Goal: Task Accomplishment & Management: Manage account settings

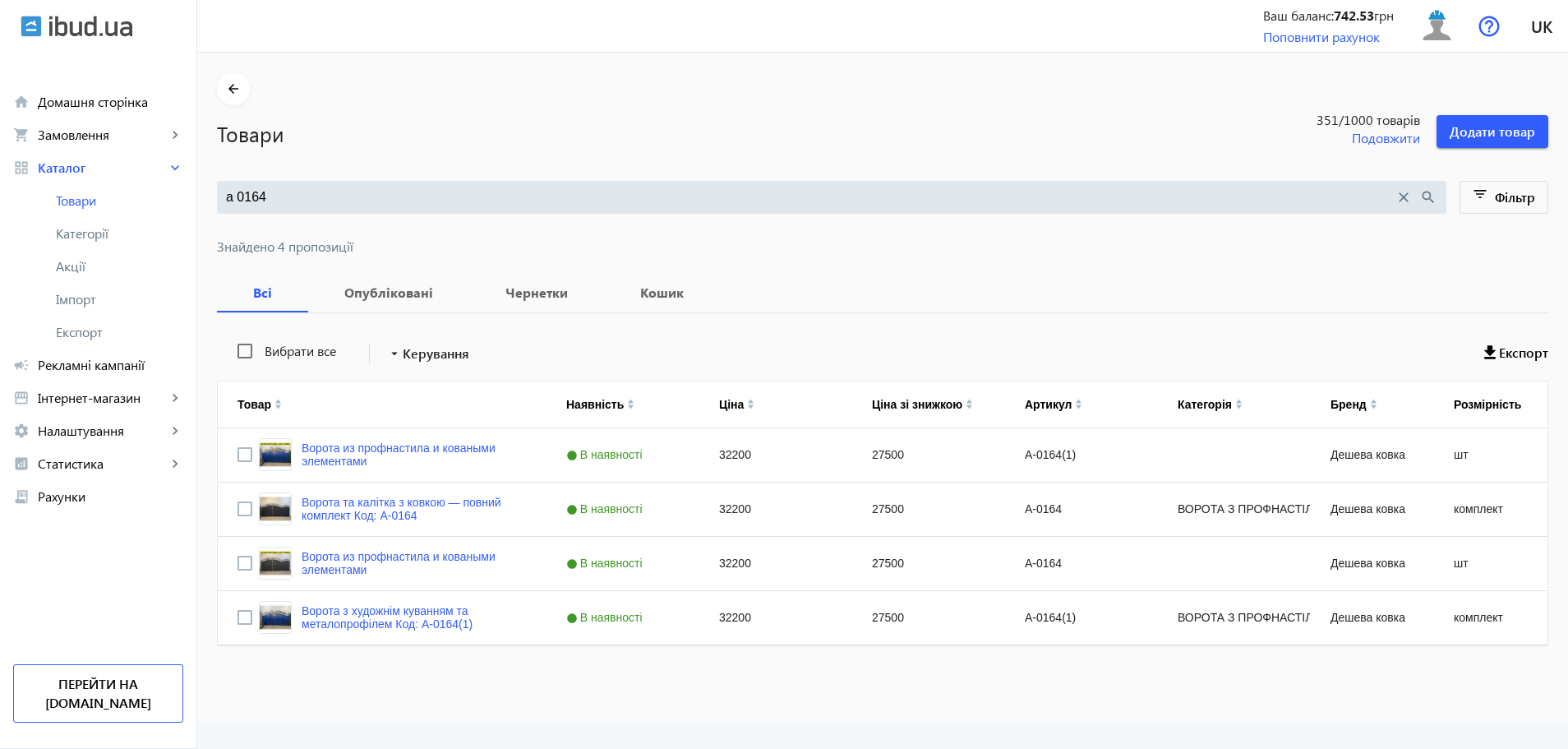
click at [354, 198] on input "а 0164" at bounding box center [811, 197] width 1169 height 18
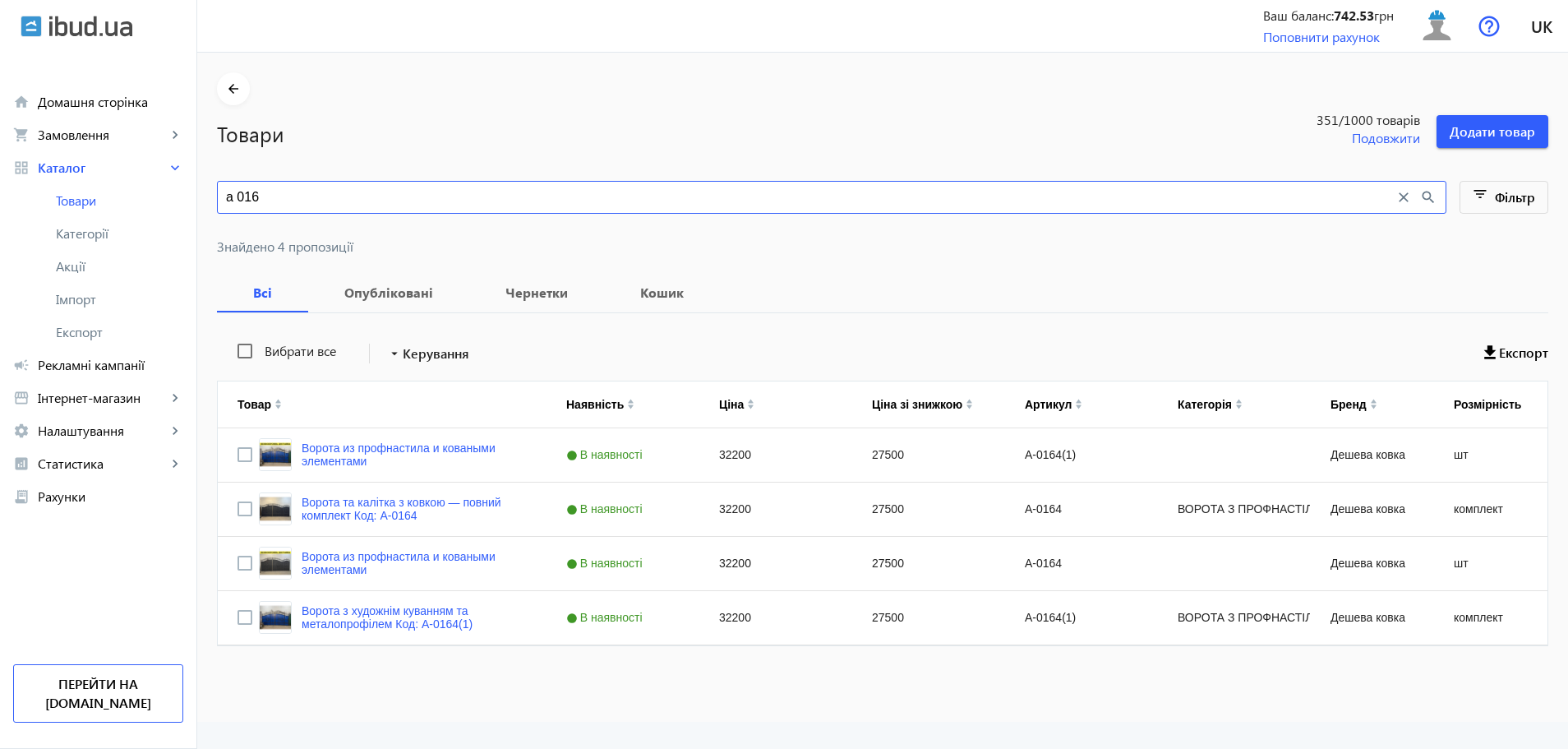
type input "а 01"
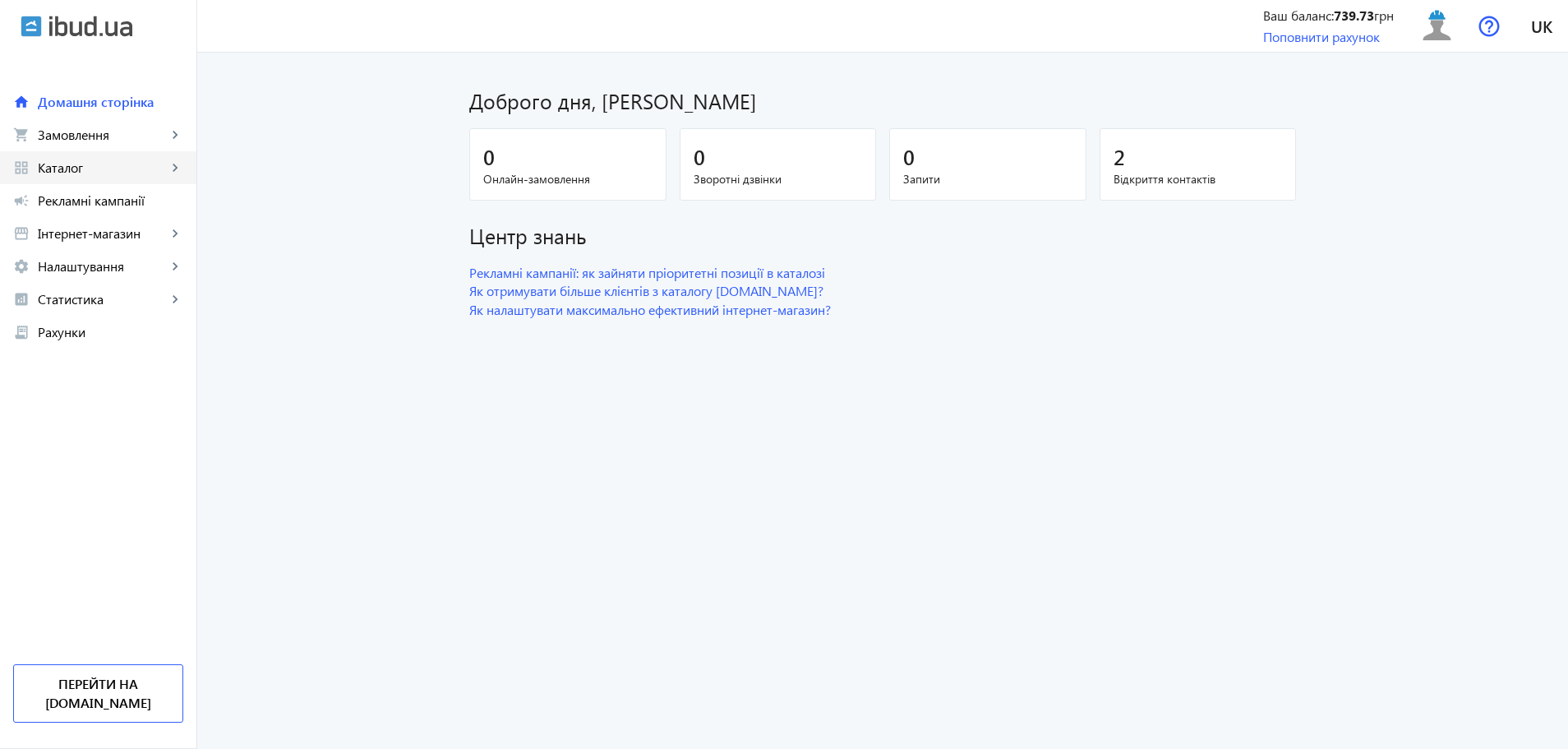
click at [104, 171] on span "Каталог" at bounding box center [102, 167] width 129 height 16
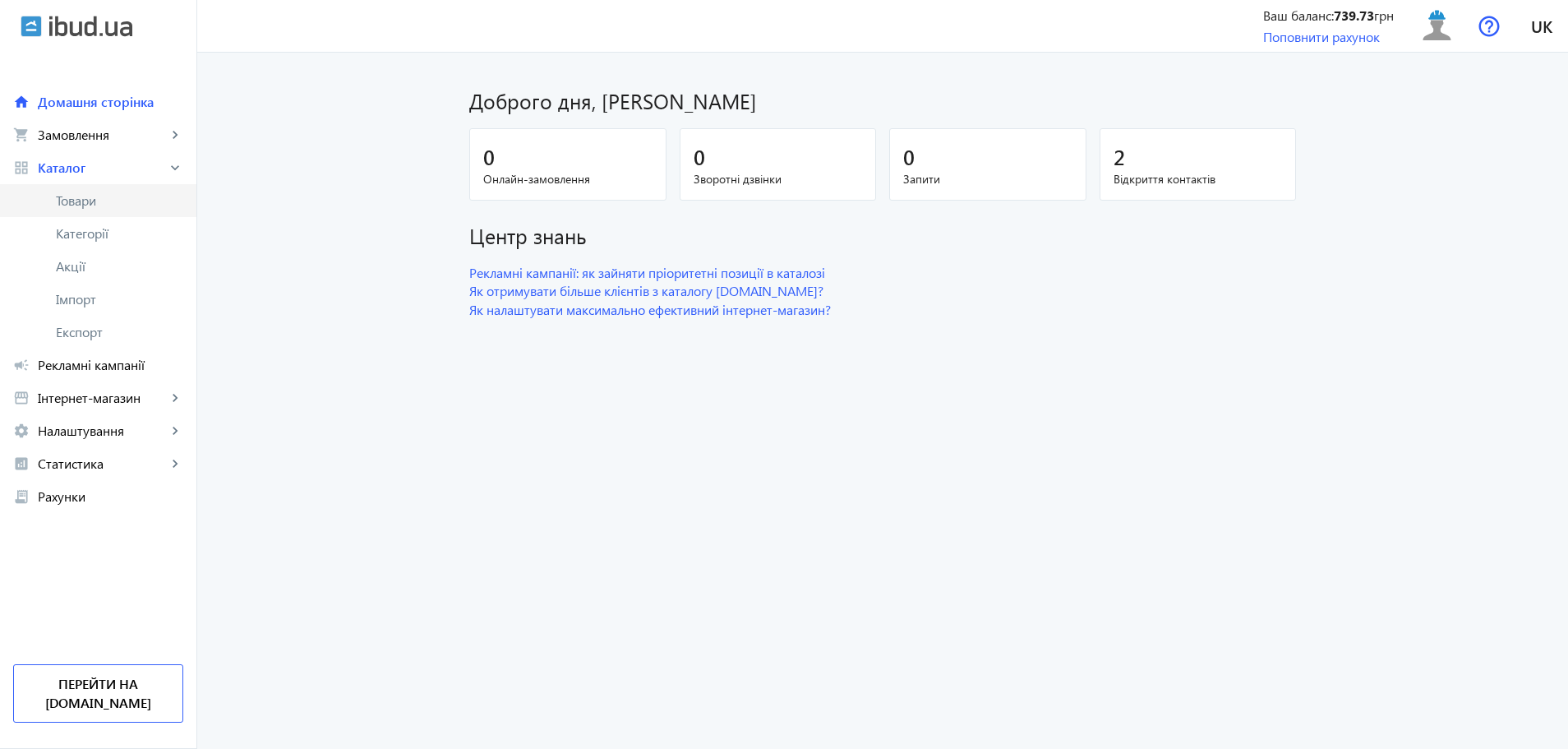
click at [117, 201] on span "Товари" at bounding box center [120, 200] width 128 height 16
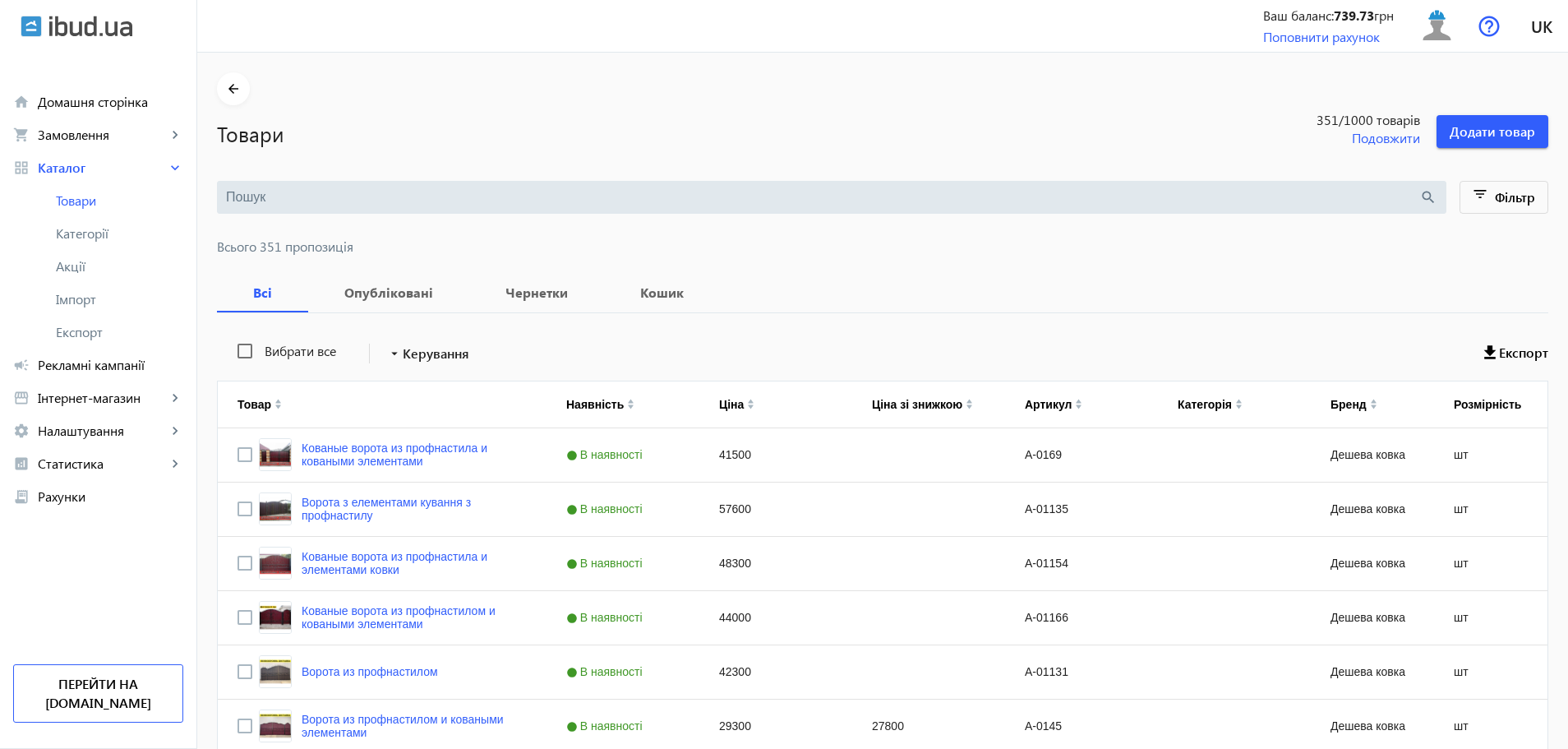
click at [418, 192] on input "search" at bounding box center [822, 197] width 1193 height 18
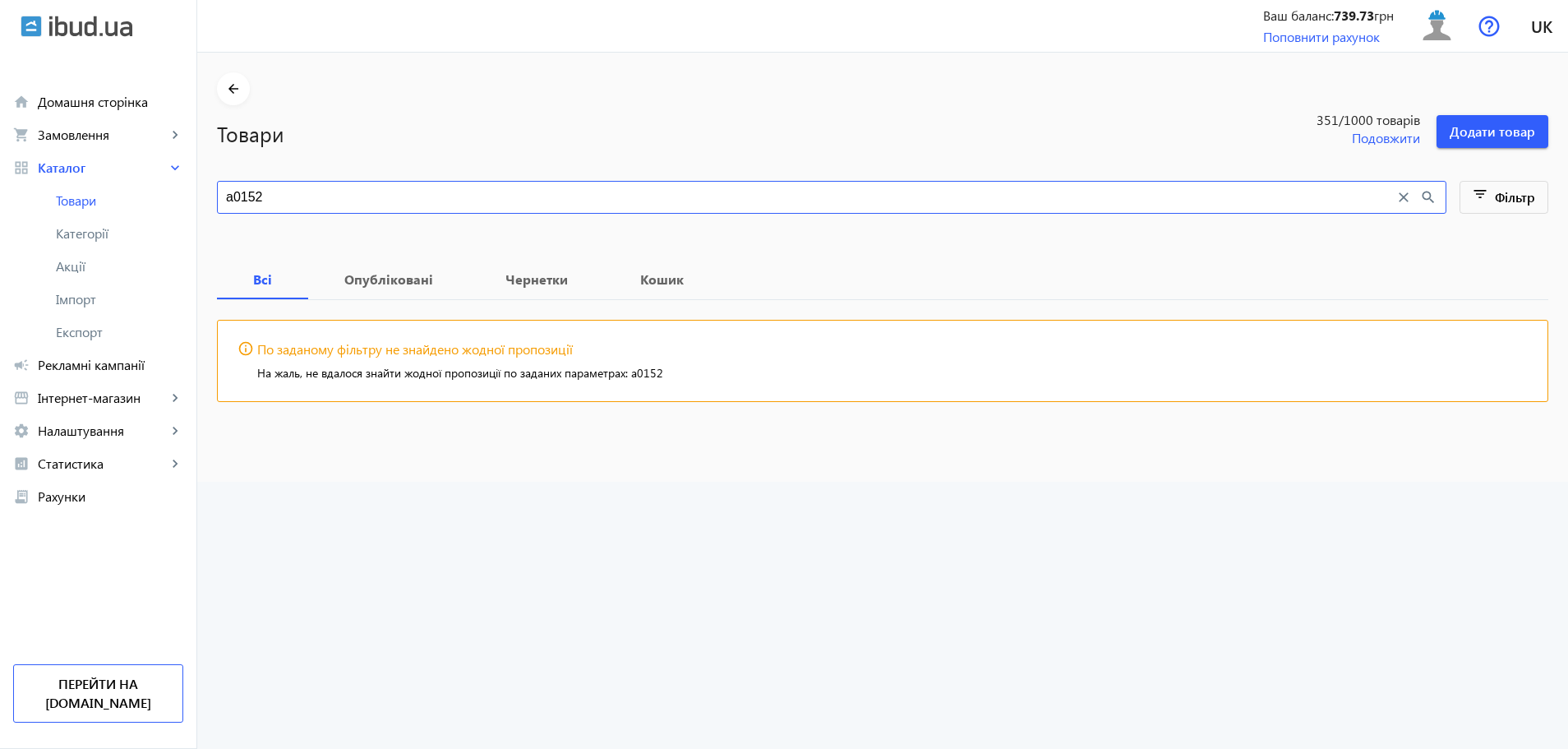
click at [226, 197] on input "а0152" at bounding box center [811, 197] width 1169 height 18
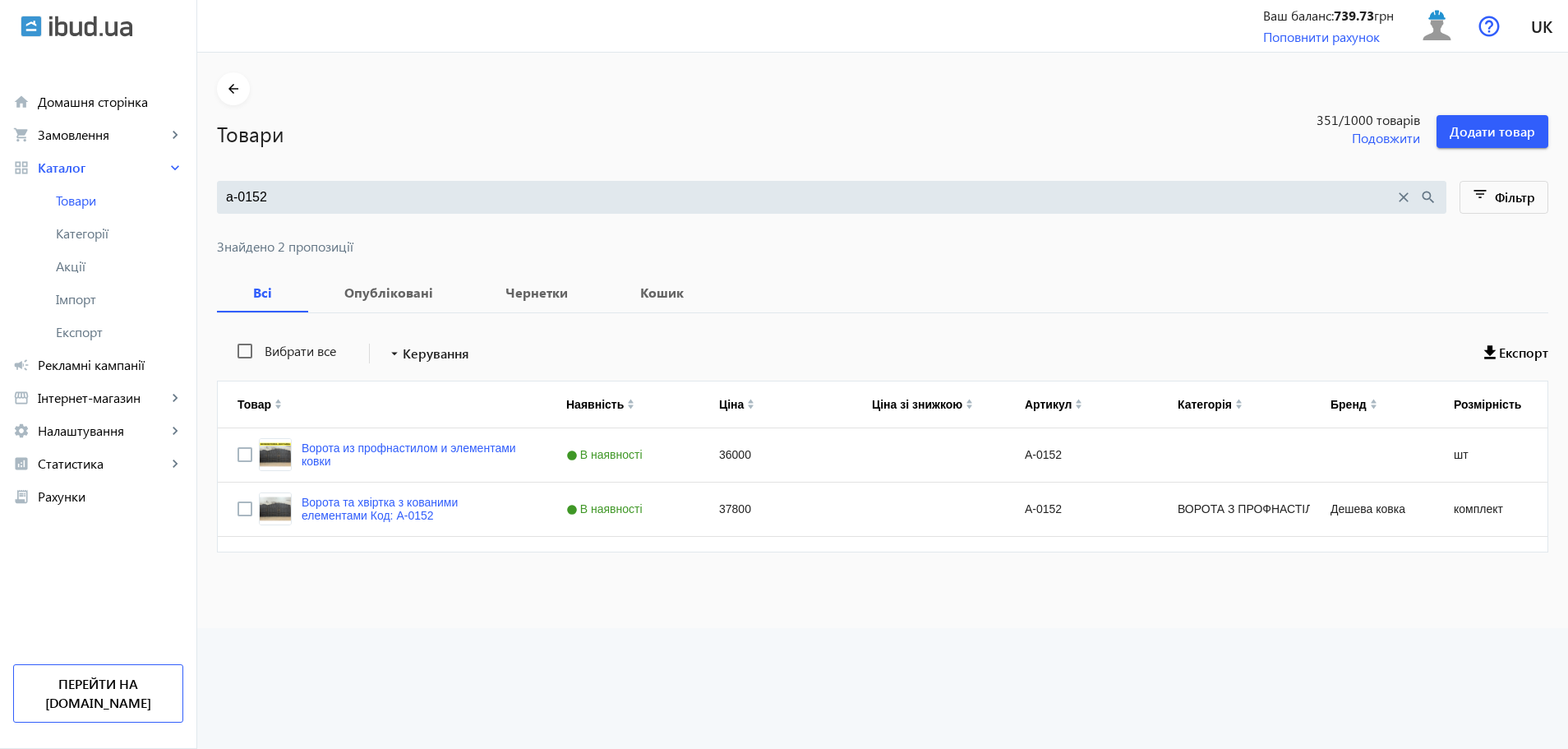
click at [418, 213] on div "а-0152 close search" at bounding box center [831, 197] width 1229 height 33
click at [418, 195] on input "а-0152" at bounding box center [811, 197] width 1169 height 18
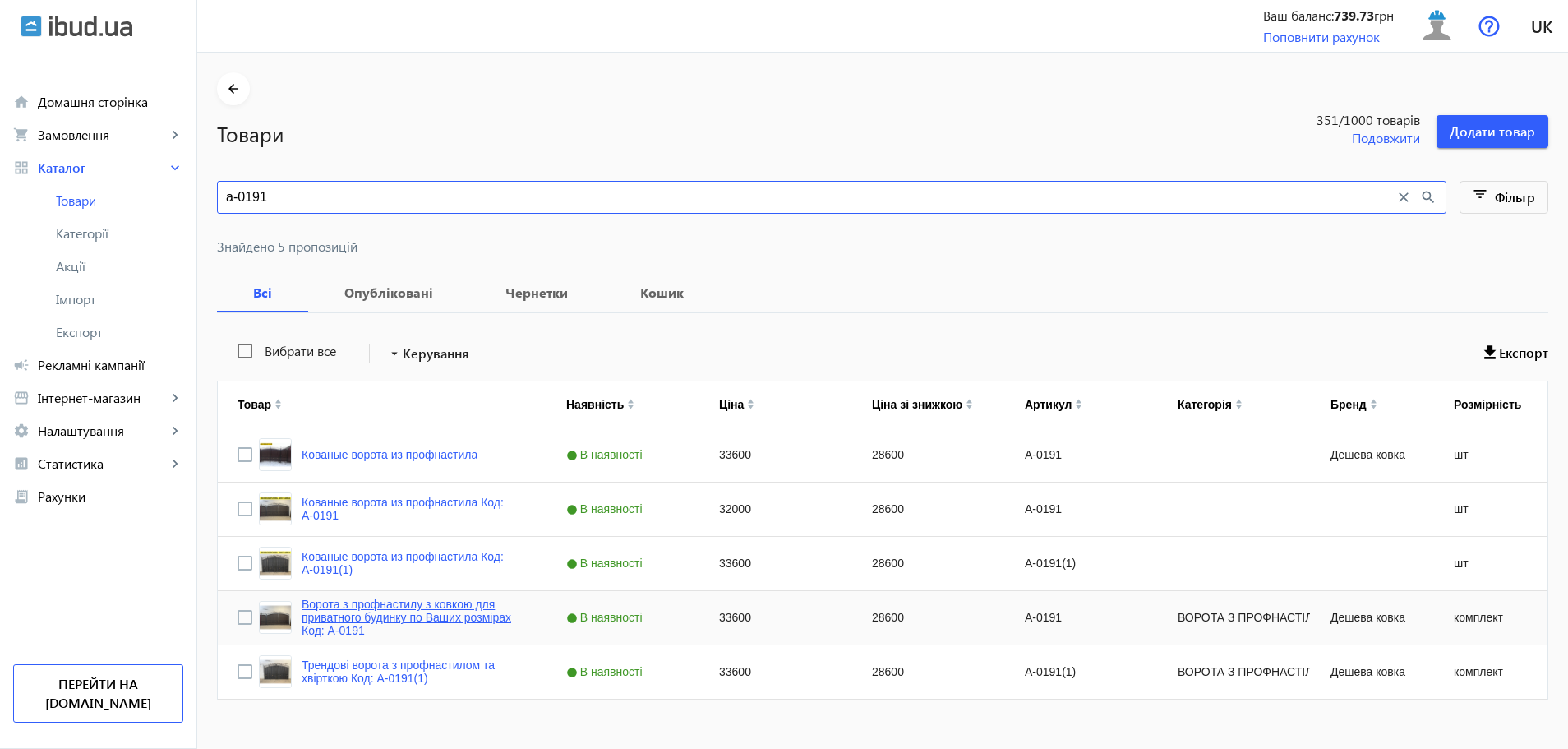
type input "а-0191"
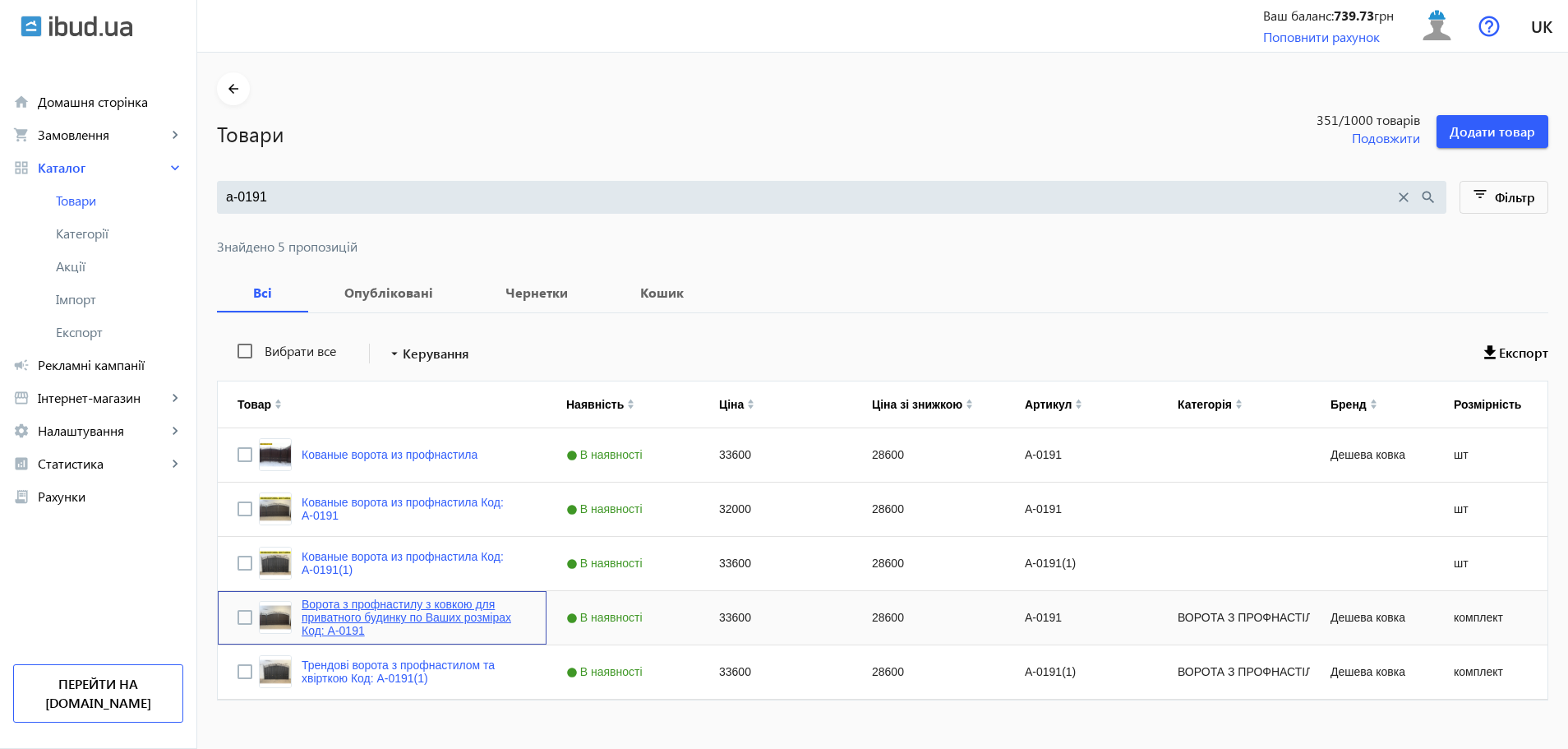
click at [349, 611] on link "Ворота з профнастилу з ковкою для приватного будинку по Ваших розмірах Код: А-0…" at bounding box center [414, 617] width 225 height 40
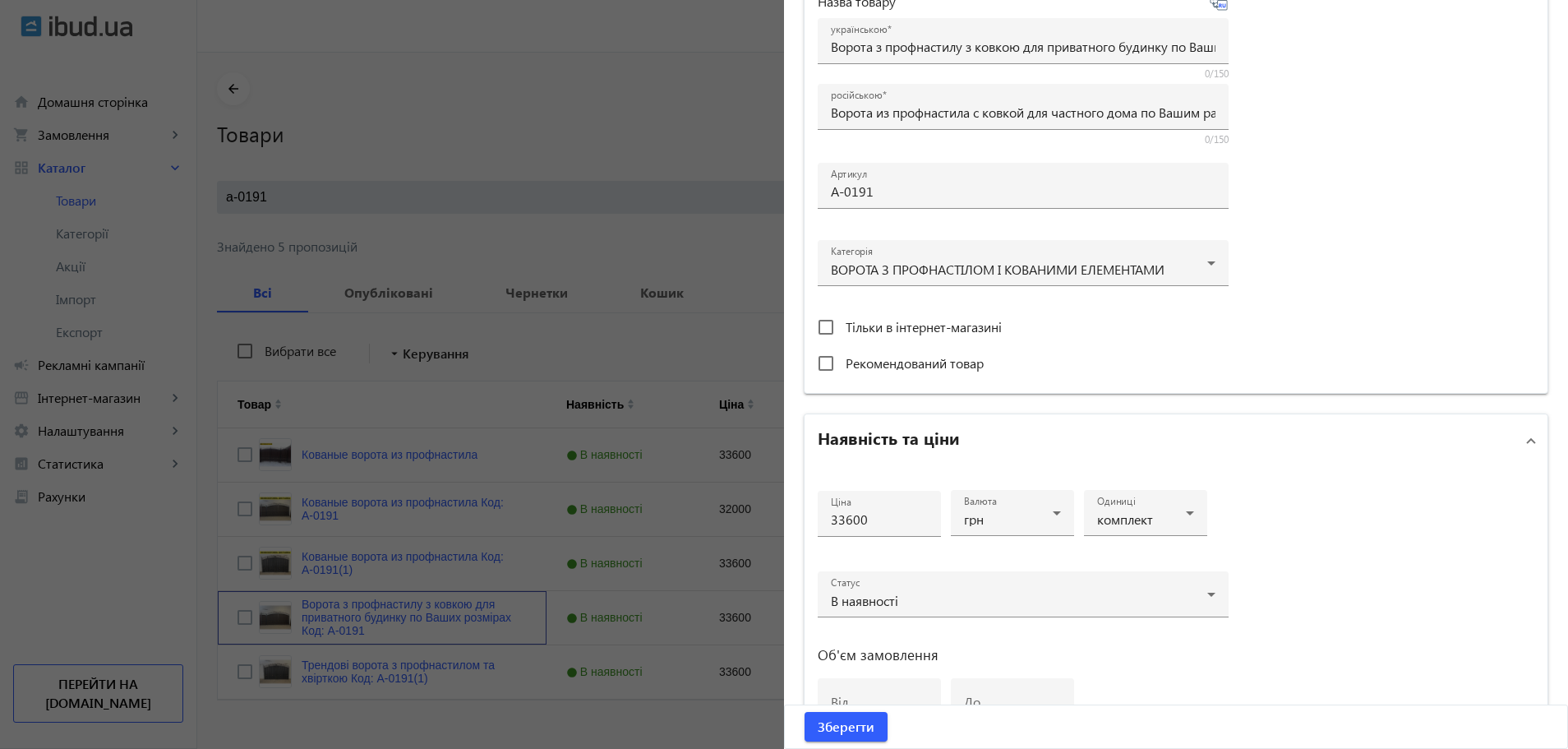
scroll to position [411, 0]
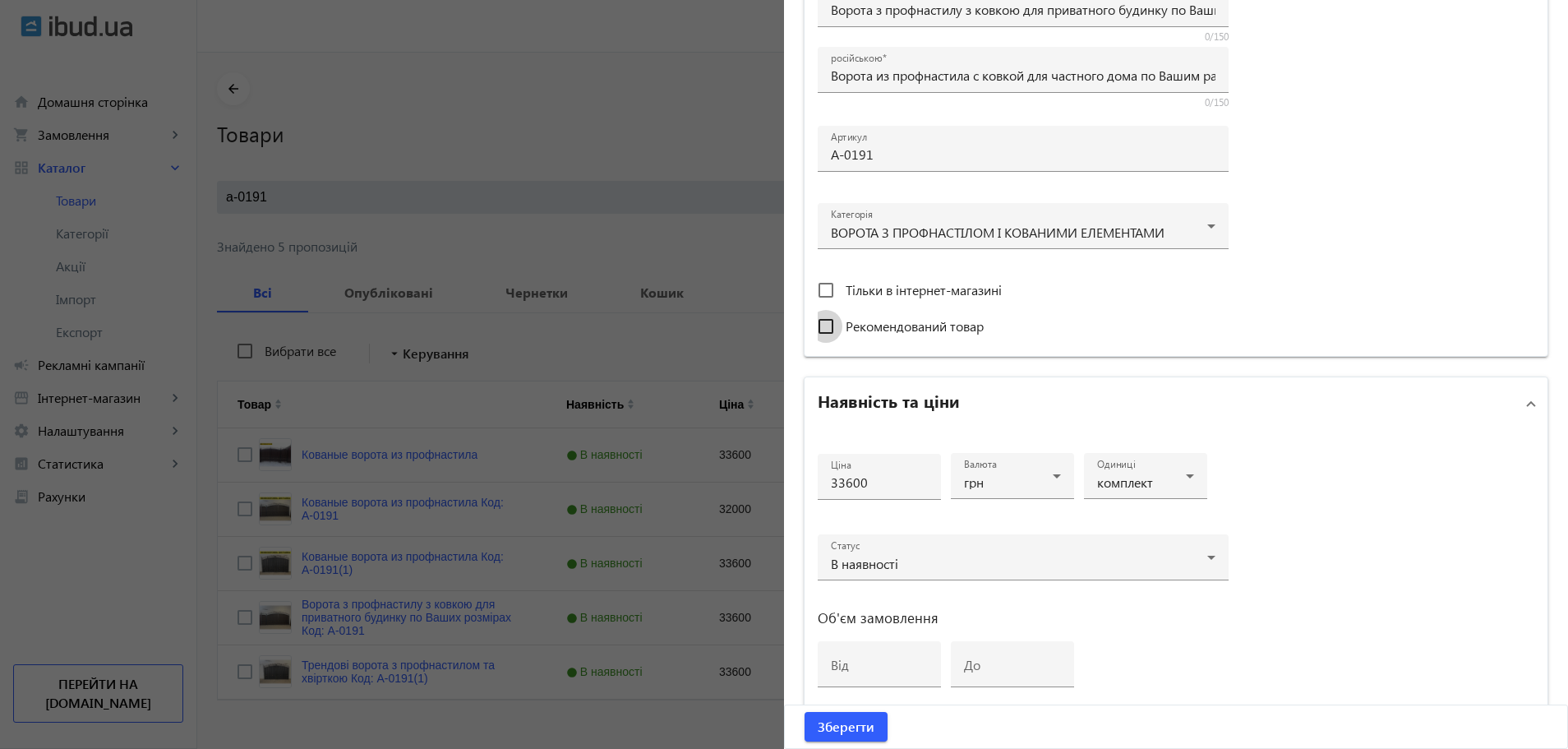
click at [815, 327] on input "Рекомендований товар" at bounding box center [826, 326] width 33 height 33
checkbox input "true"
click at [821, 289] on input "Тільки в інтернет-магазині" at bounding box center [826, 290] width 33 height 33
checkbox input "true"
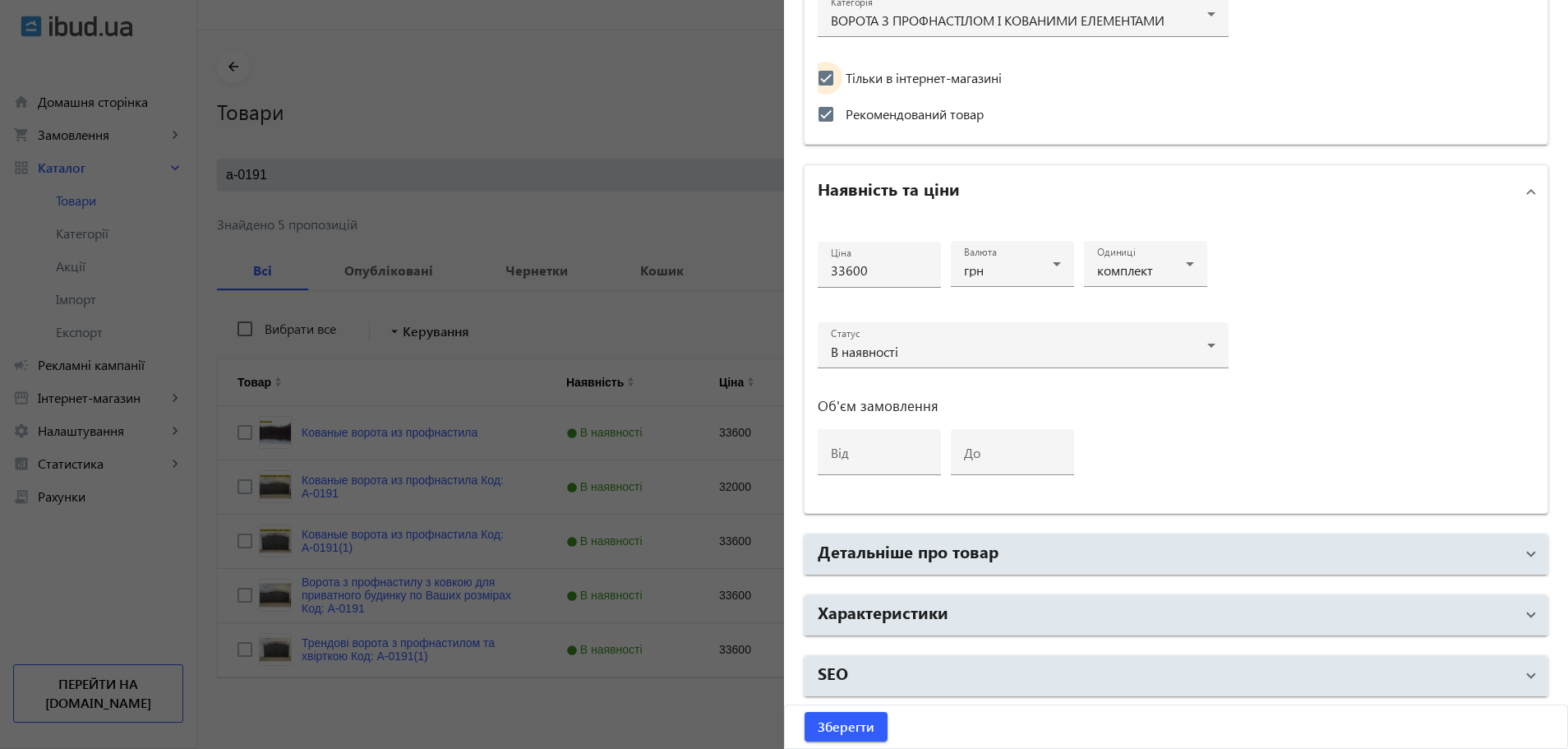
scroll to position [27, 0]
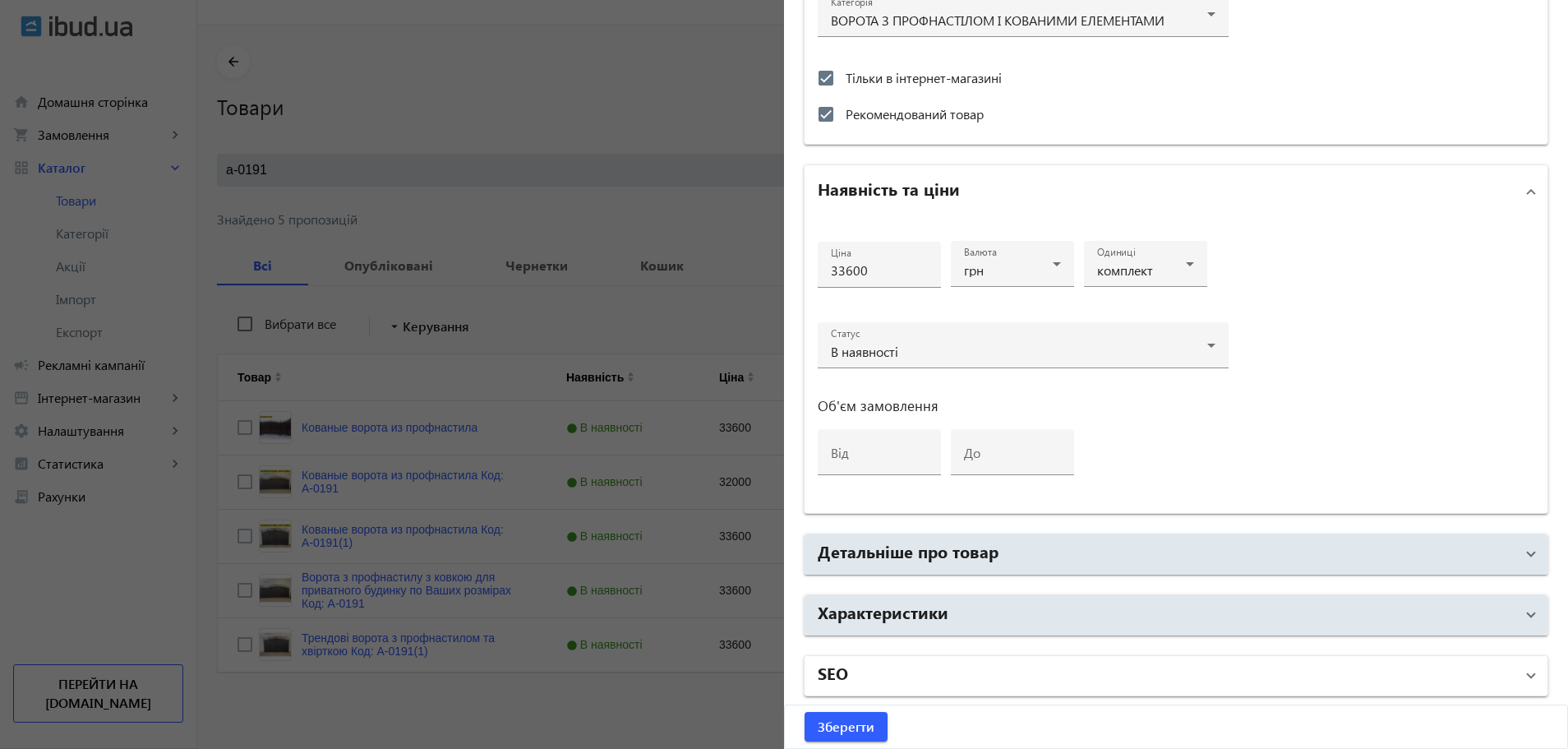
drag, startPoint x: 938, startPoint y: 674, endPoint x: 938, endPoint y: 664, distance: 10.0
click at [938, 670] on mat-panel-title "SEO" at bounding box center [1166, 675] width 696 height 30
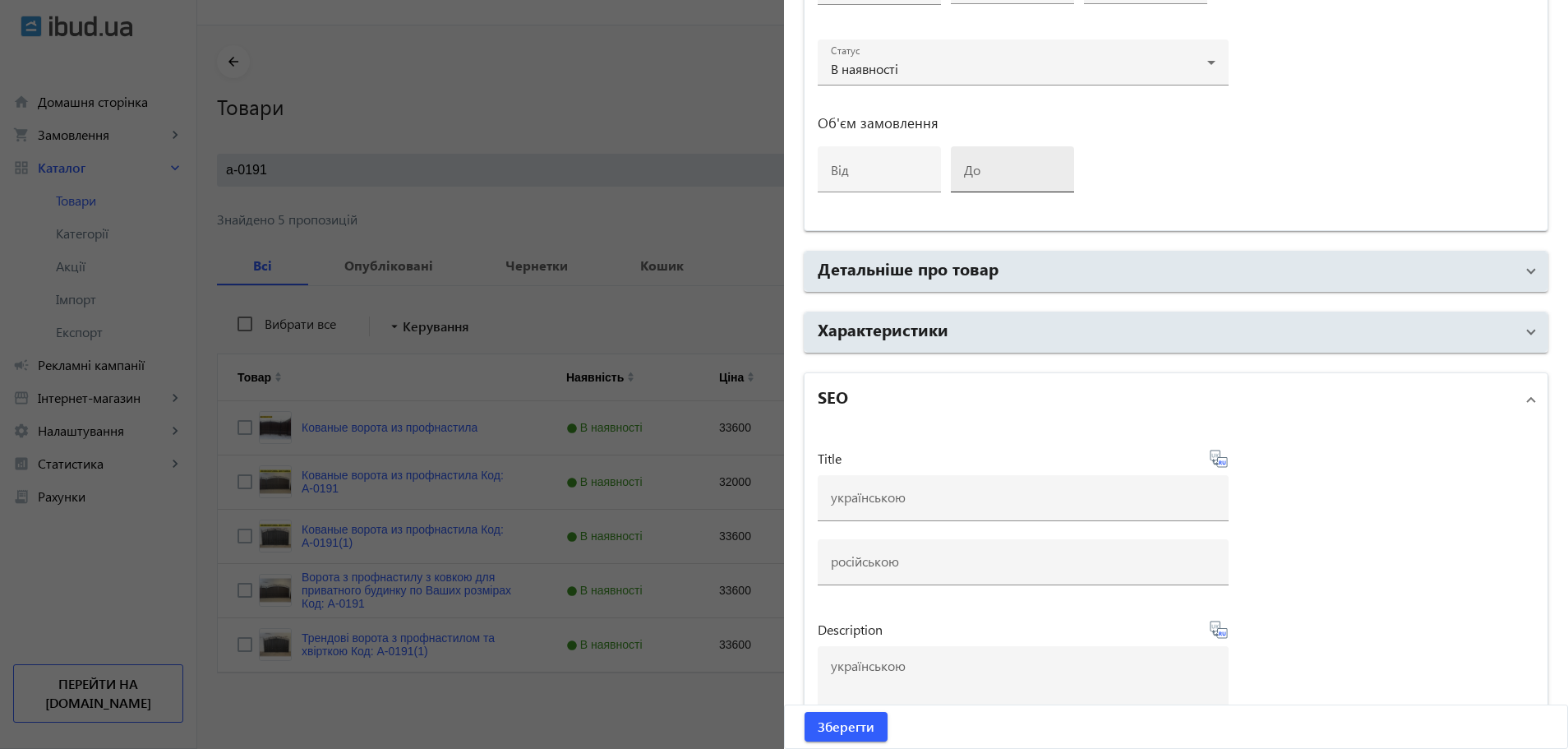
scroll to position [952, 0]
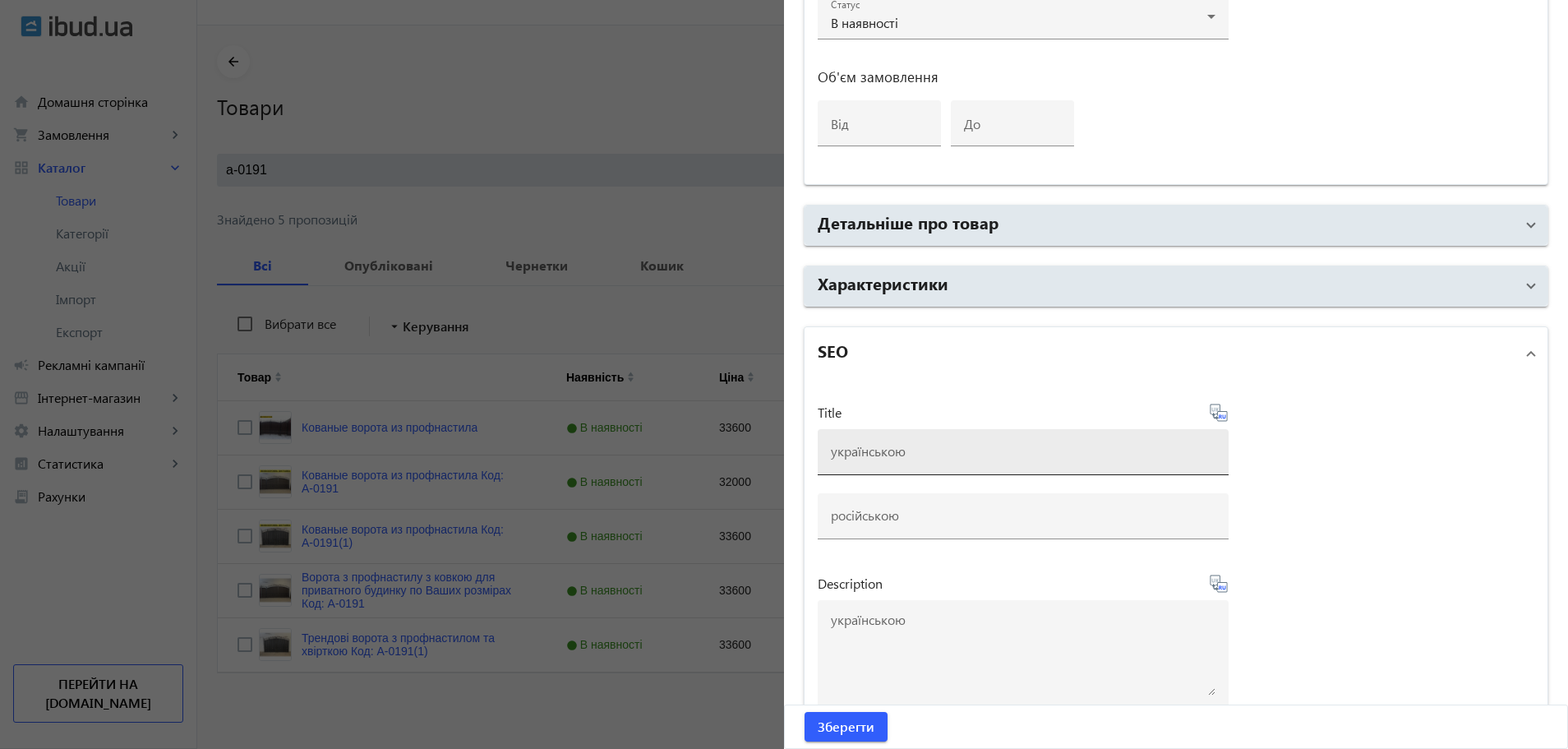
click at [997, 453] on input at bounding box center [1023, 451] width 385 height 17
click at [1214, 583] on icon at bounding box center [1218, 584] width 17 height 17
click at [942, 457] on input at bounding box center [1023, 451] width 385 height 17
type input "В"
type input "н"
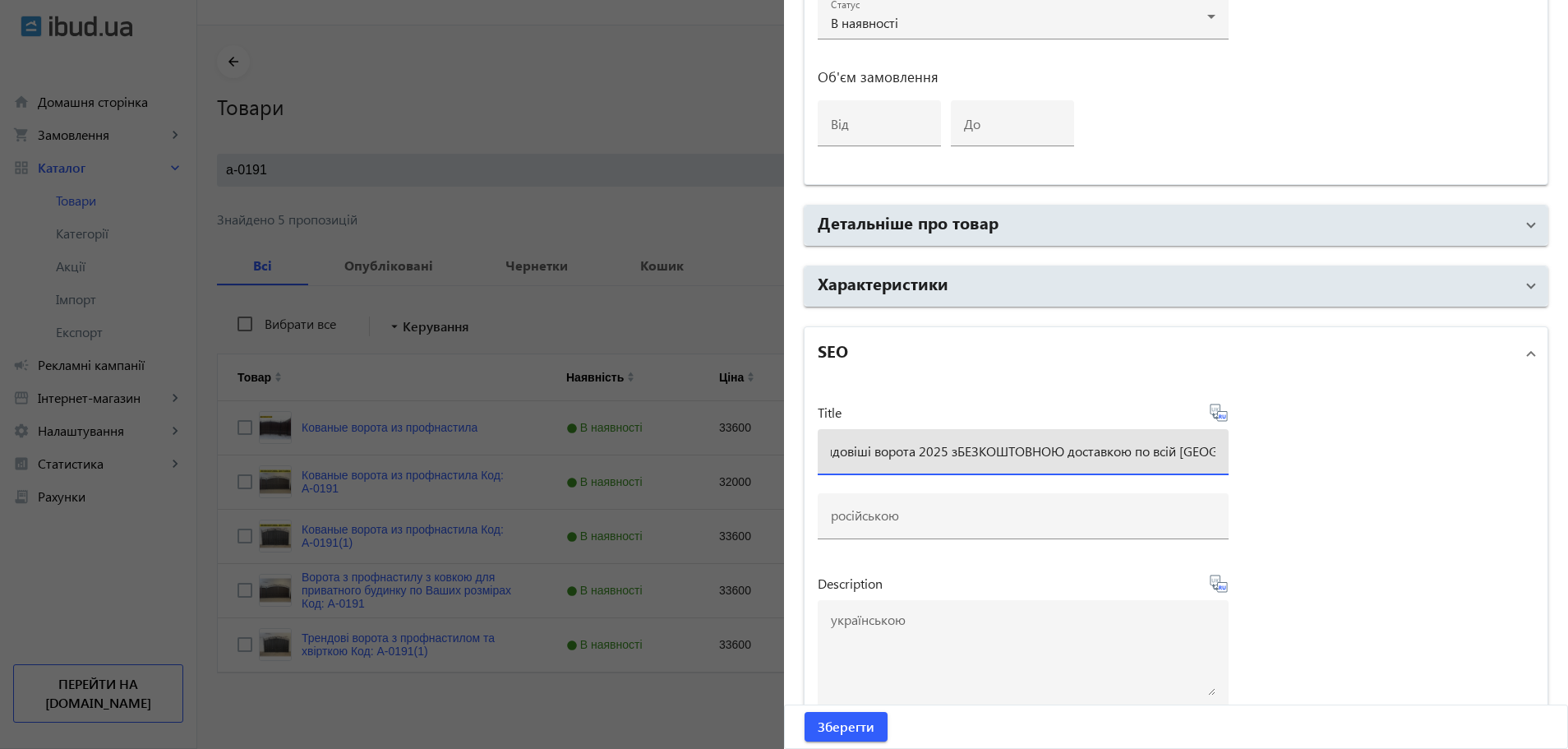
scroll to position [0, 59]
click at [942, 457] on input "Найтрендовіші ворота 2025 зБЕЗКОШТОВНОЮ доставкою по всій Україні" at bounding box center [1023, 451] width 385 height 17
click at [944, 446] on input "Найтрендовіші ворота 2025 зБЕЗКОШТОВНОЮ доставкою по всій Україні" at bounding box center [1023, 451] width 385 height 17
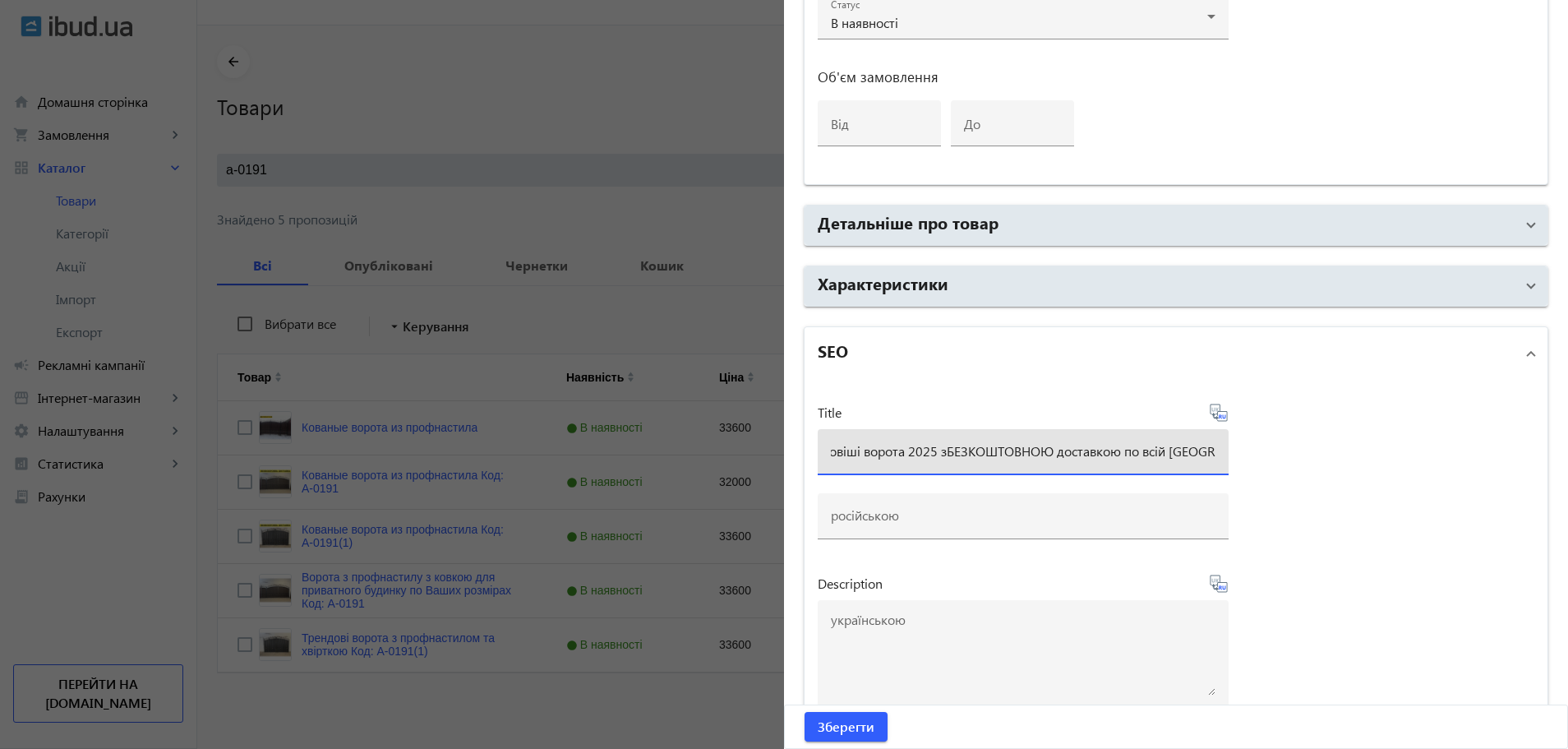
drag, startPoint x: 943, startPoint y: 452, endPoint x: 955, endPoint y: 456, distance: 12.6
click at [943, 453] on input "Найтрендовіші ворота 2025 зБЕЗКОШТОВНОЮ доставкою по всій Україні" at bounding box center [1023, 451] width 385 height 17
type input "Найтрендовіші ворота 2025 з БЕЗКОШТОВНОЮ доставкою по всій Україні"
drag, startPoint x: 947, startPoint y: 436, endPoint x: 951, endPoint y: 450, distance: 14.6
click at [947, 437] on div "Найтрендовіші ворота 2025 з БЕЗКОШТОВНОЮ доставкою по всій Україні" at bounding box center [1023, 452] width 385 height 46
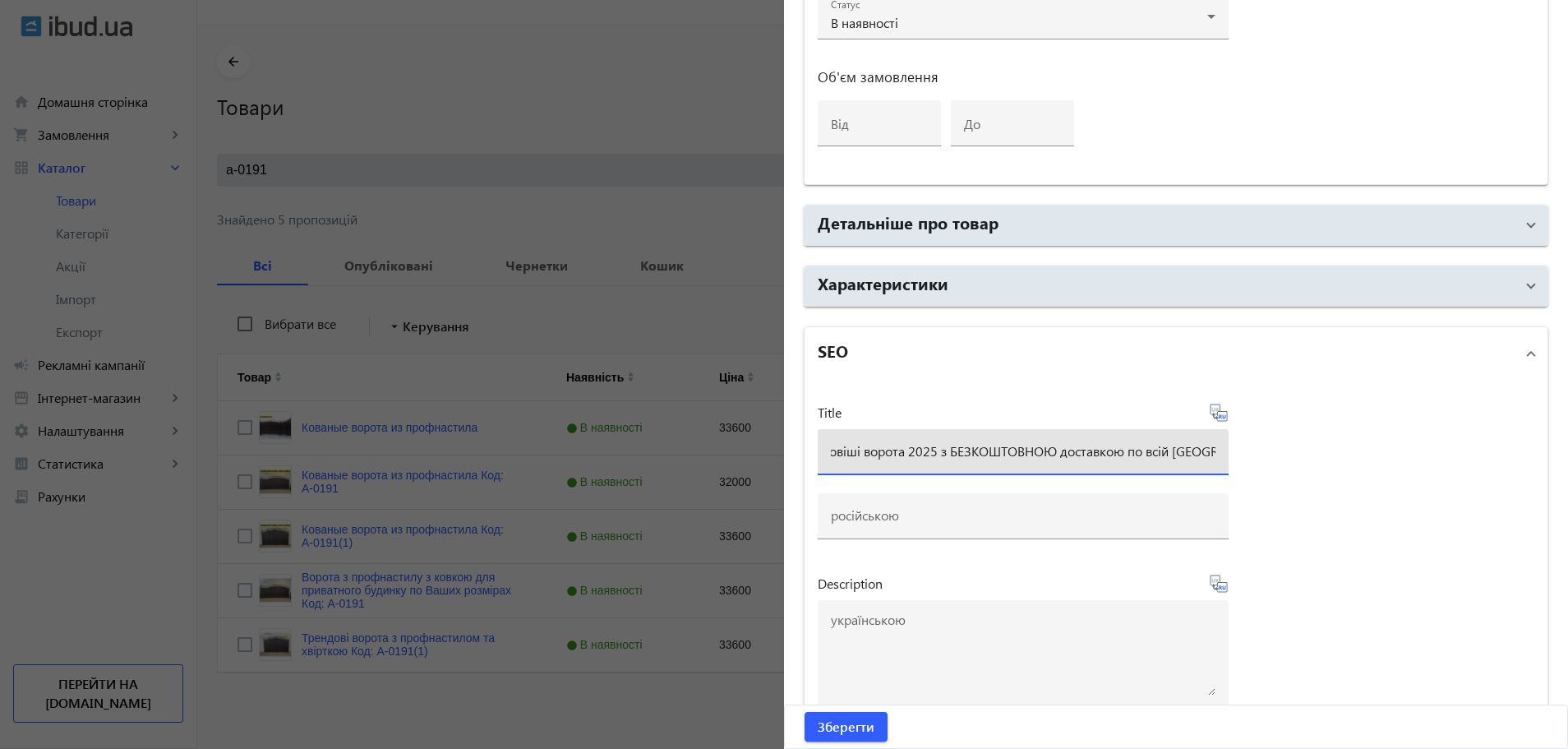
scroll to position [0, 0]
click at [951, 450] on input "Найтрендовіші ворота 2025 з БЕЗКОШТОВНОЮ доставкою по всій Україні" at bounding box center [1023, 451] width 385 height 17
click at [848, 509] on input at bounding box center [1023, 515] width 385 height 17
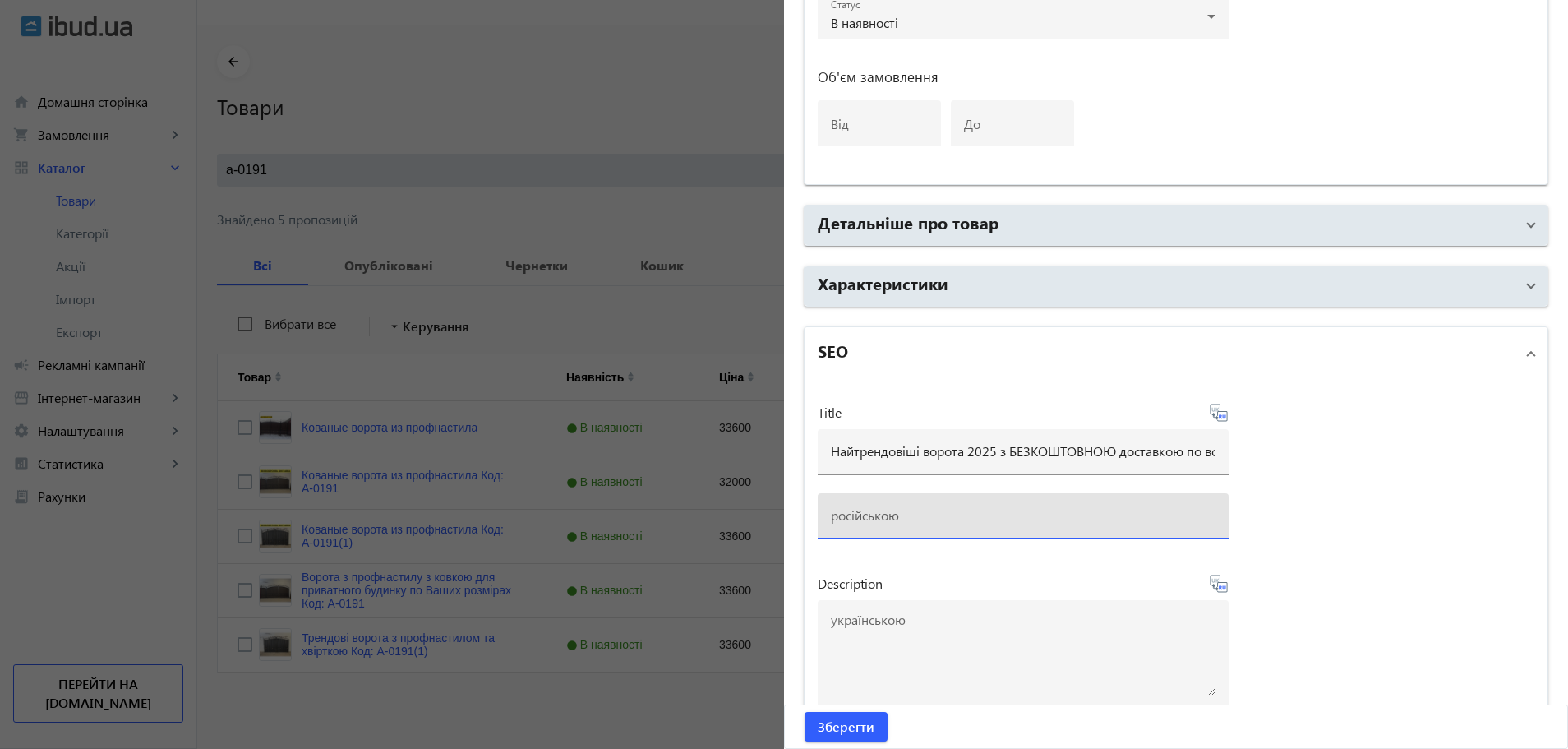
paste input "Самые трендовые ворота 2025 года с БЕСПЛАТНОЙ доставкой по всей Украине."
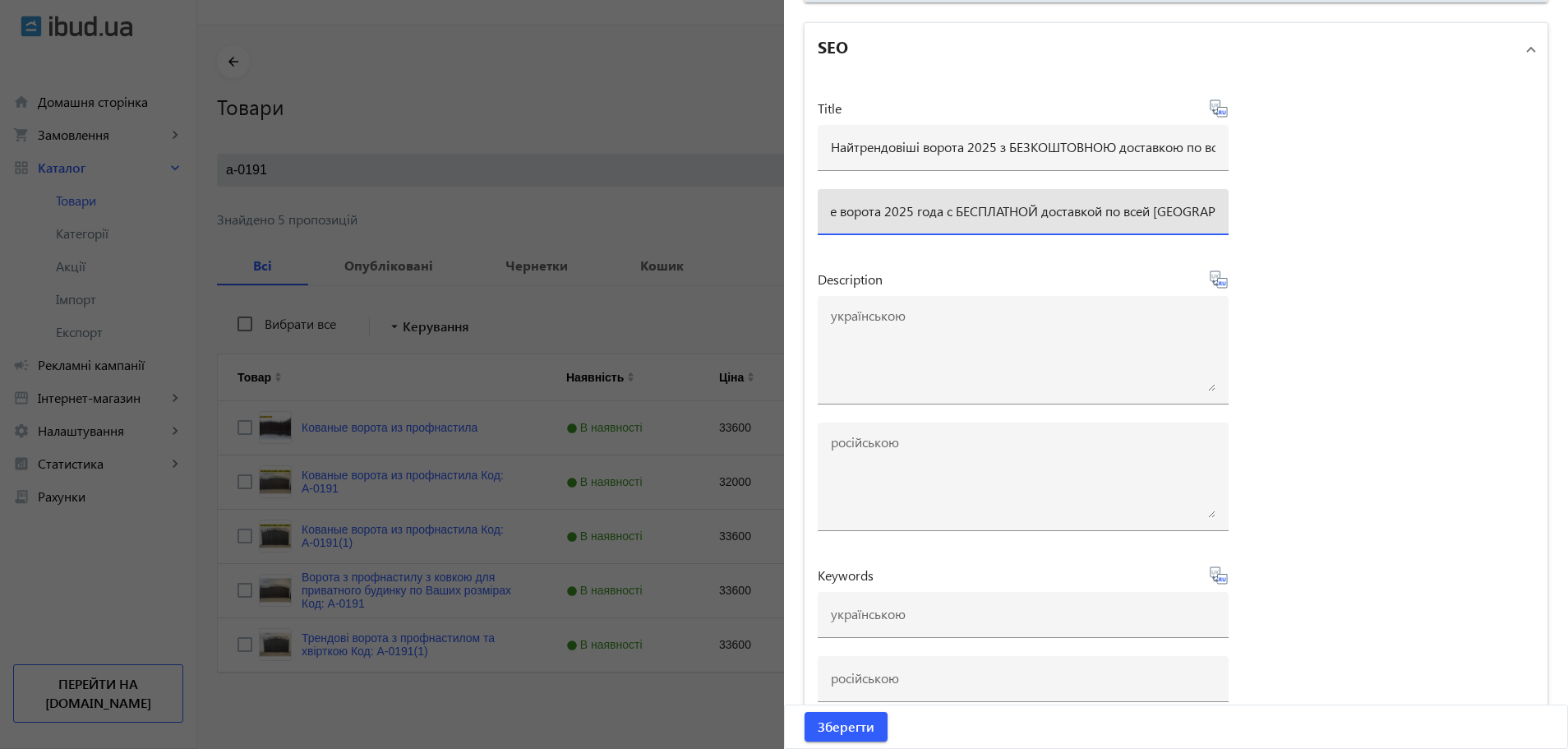
scroll to position [1280, 0]
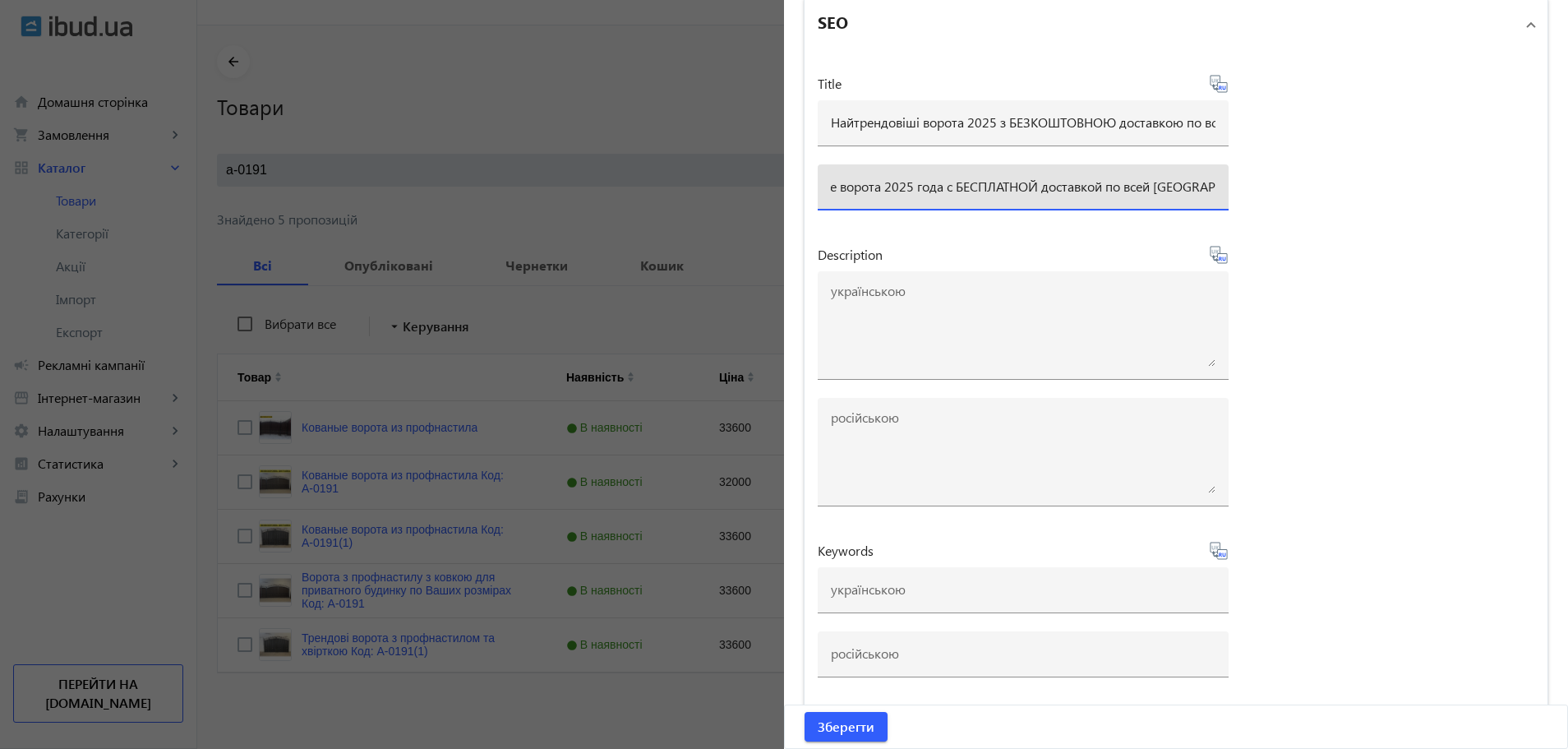
type input "Самые трендовые ворота 2025 года с БЕСПЛАТНОЙ доставкой по всей Украине."
click at [845, 550] on span "Keywords" at bounding box center [845, 551] width 56 height 14
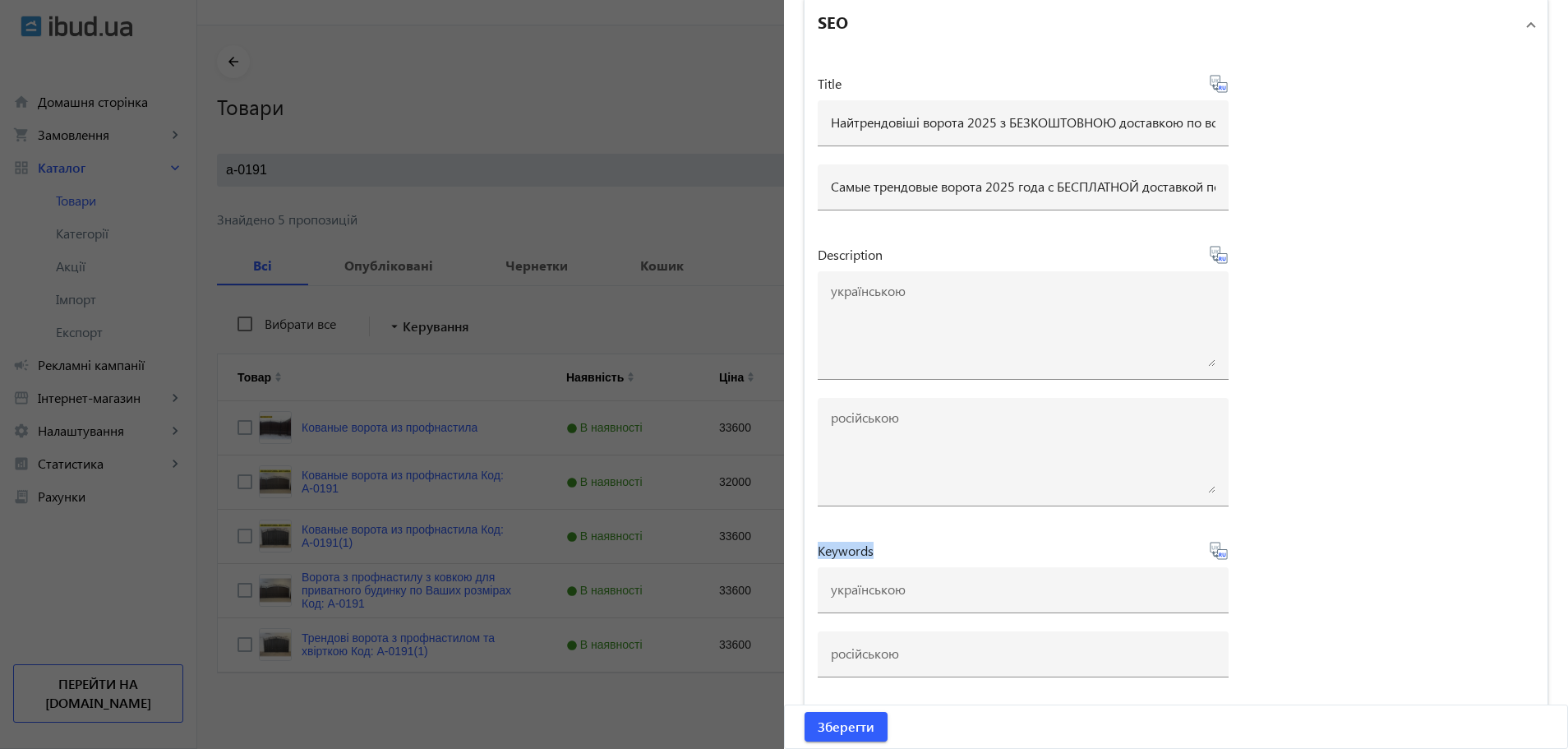
click at [845, 550] on span "Keywords" at bounding box center [845, 551] width 56 height 14
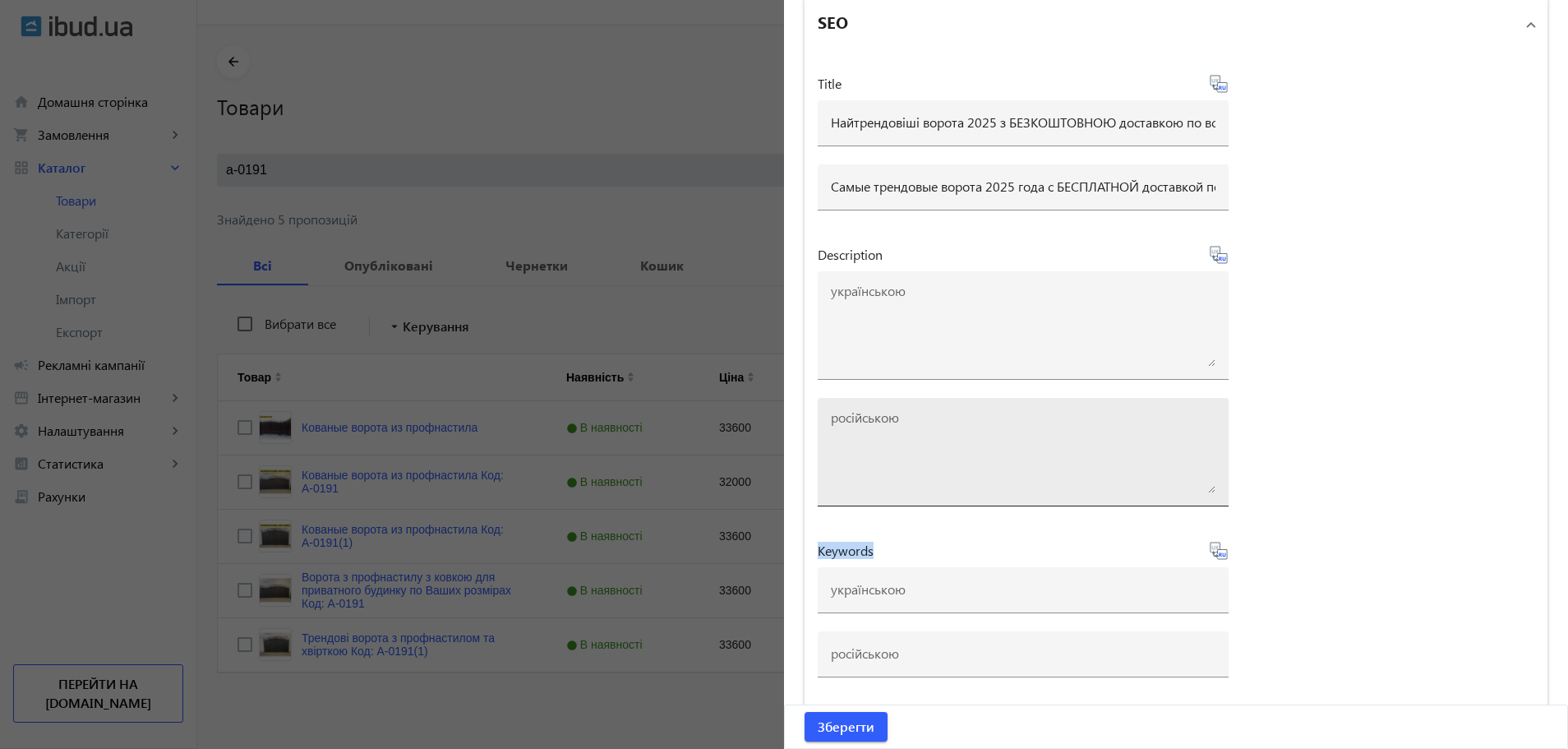
copy div "Keywords"
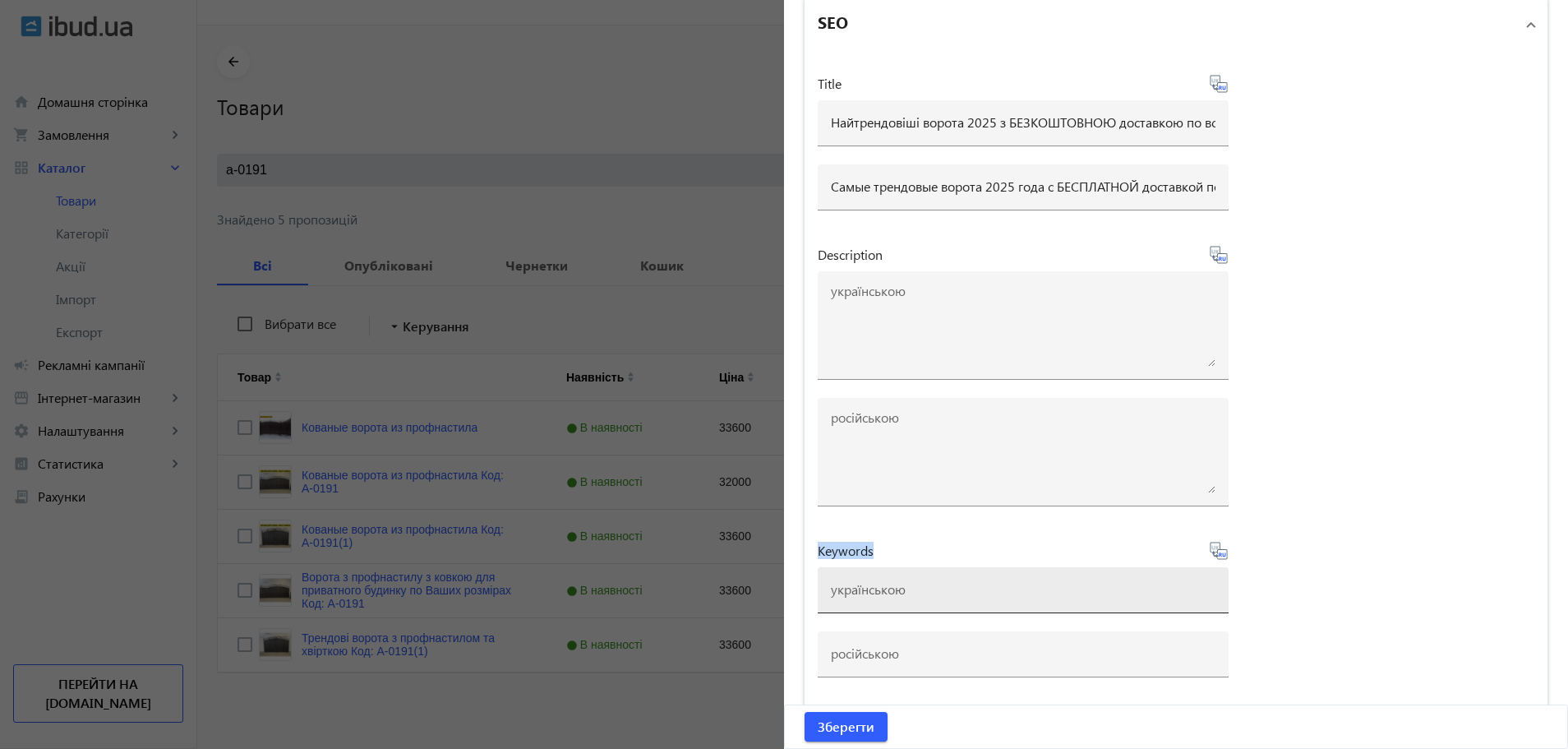
click at [853, 590] on input at bounding box center [1023, 589] width 385 height 17
type input "купити ворота"
click at [805, 712] on button "Зберегти" at bounding box center [846, 727] width 83 height 30
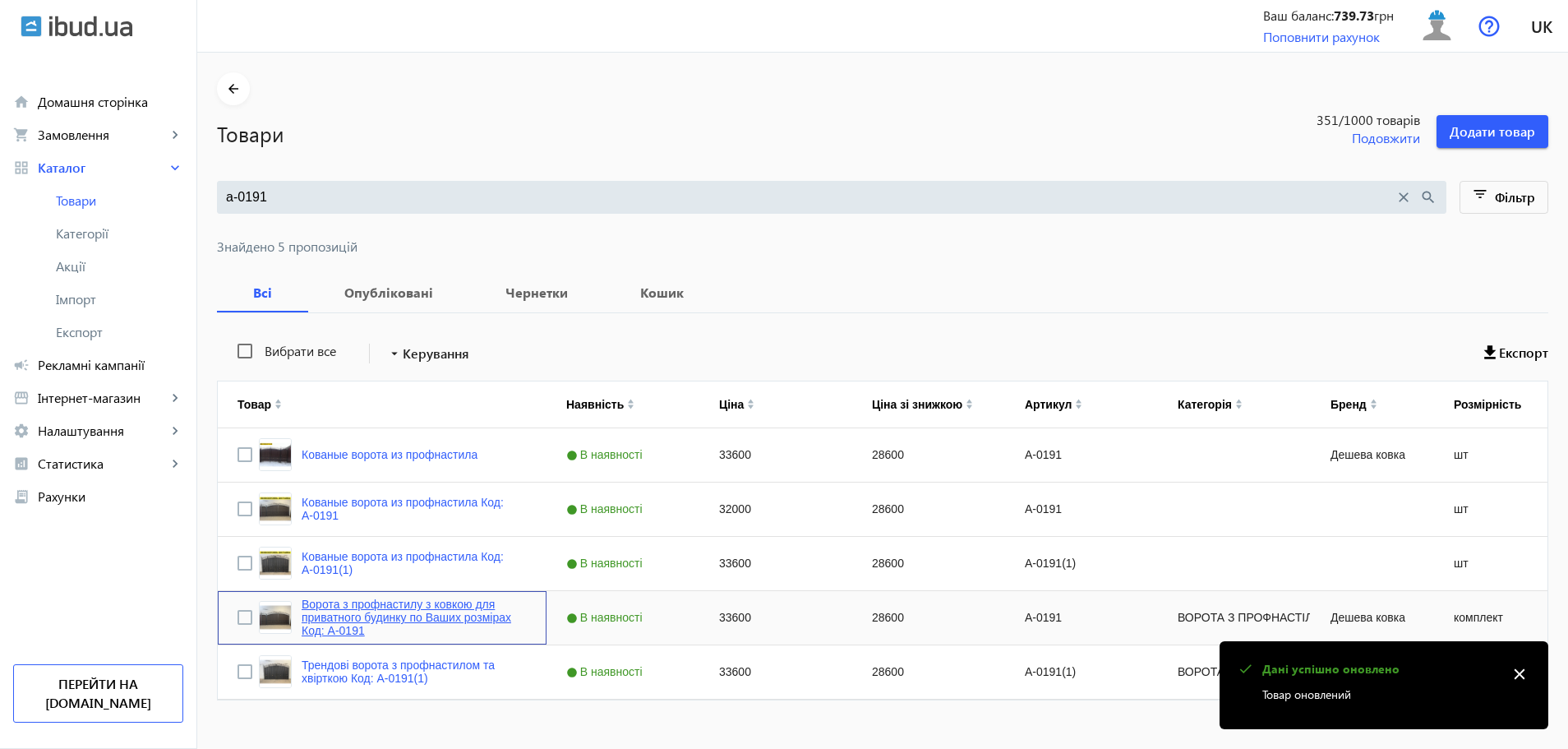
click at [473, 613] on link "Ворота з профнастилу з ковкою для приватного будинку по Ваших розмірах Код: А-0…" at bounding box center [414, 617] width 225 height 40
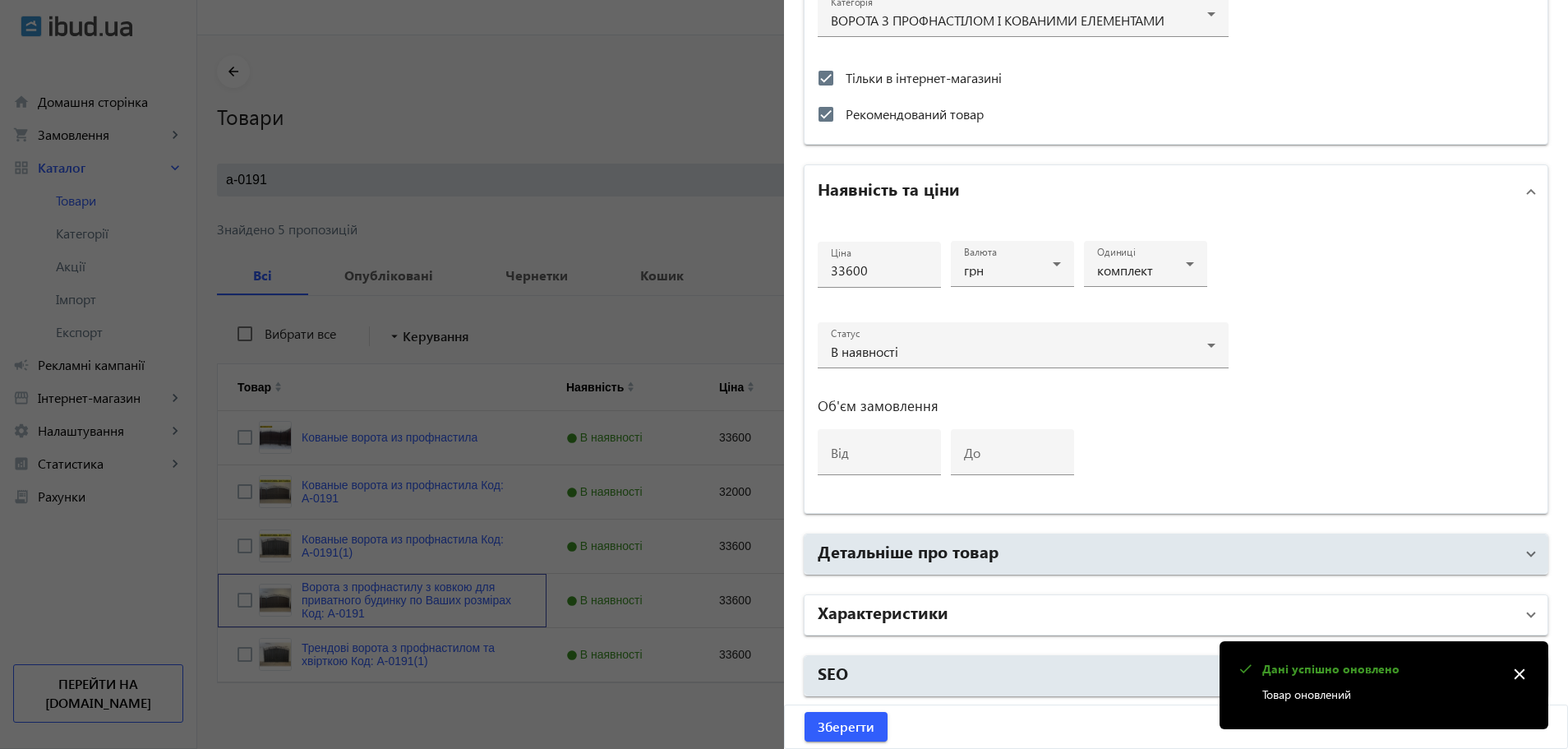
scroll to position [27, 0]
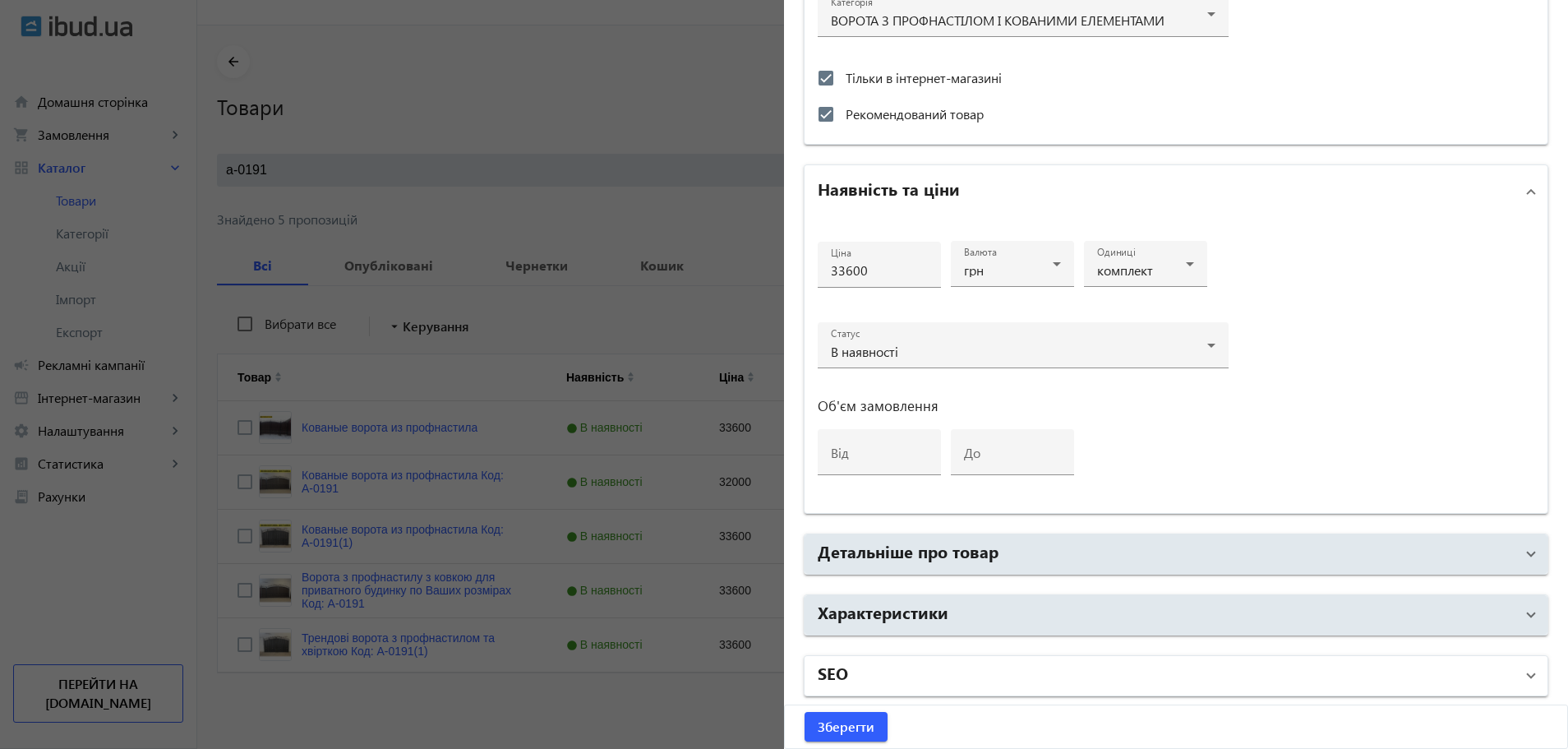
click at [948, 664] on mat-panel-title "SEO" at bounding box center [1166, 675] width 696 height 30
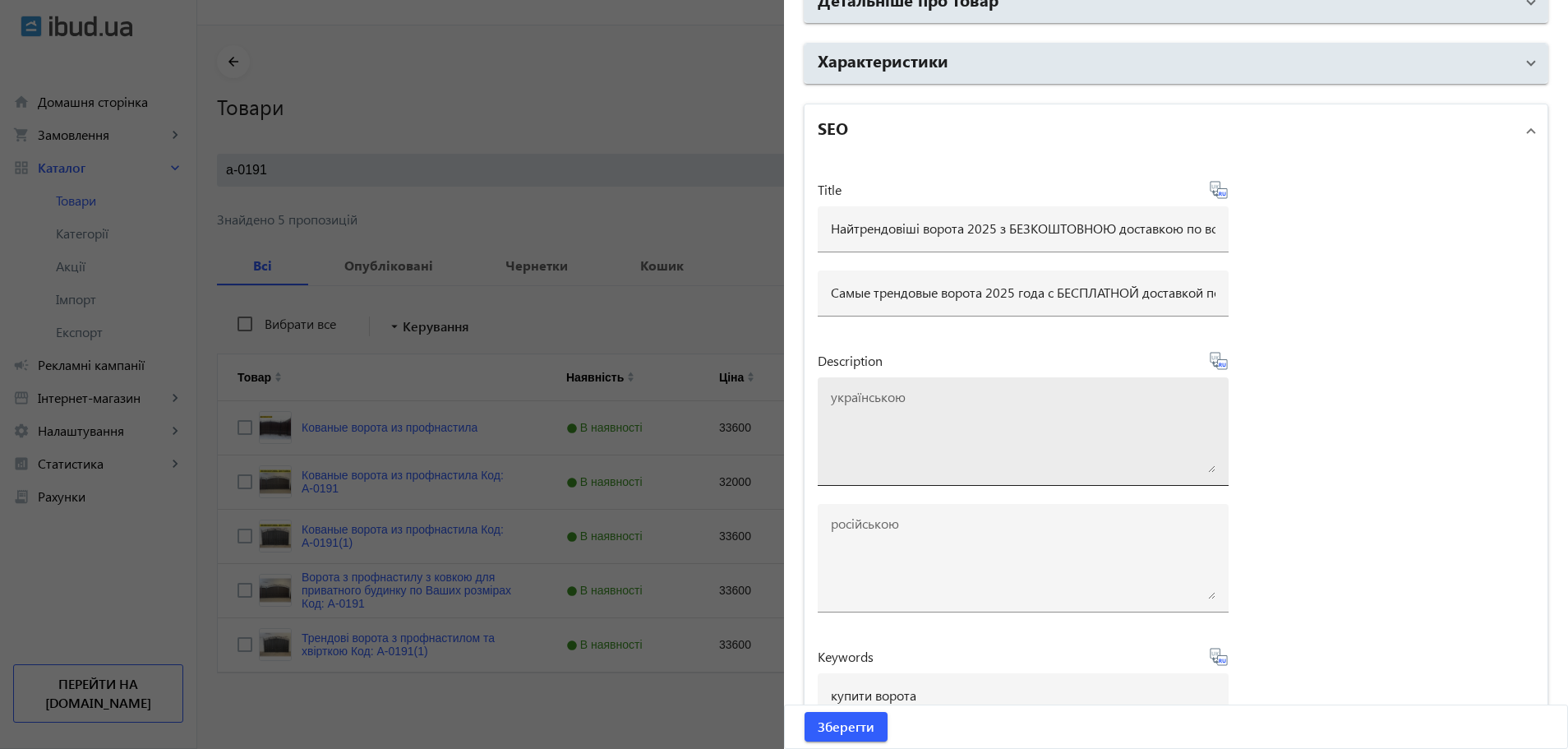
scroll to position [1280, 0]
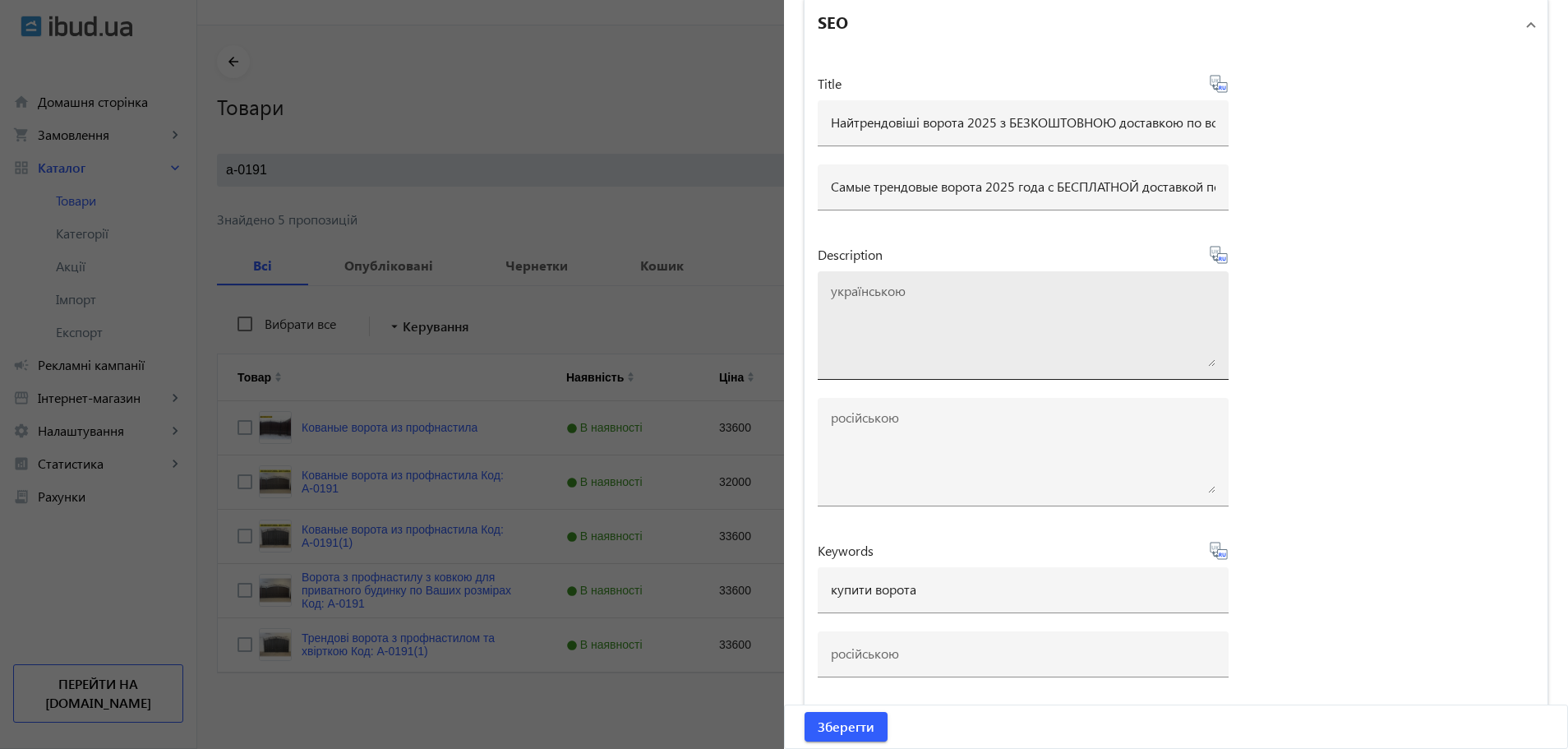
click at [936, 591] on input "купити ворота" at bounding box center [1023, 589] width 385 height 17
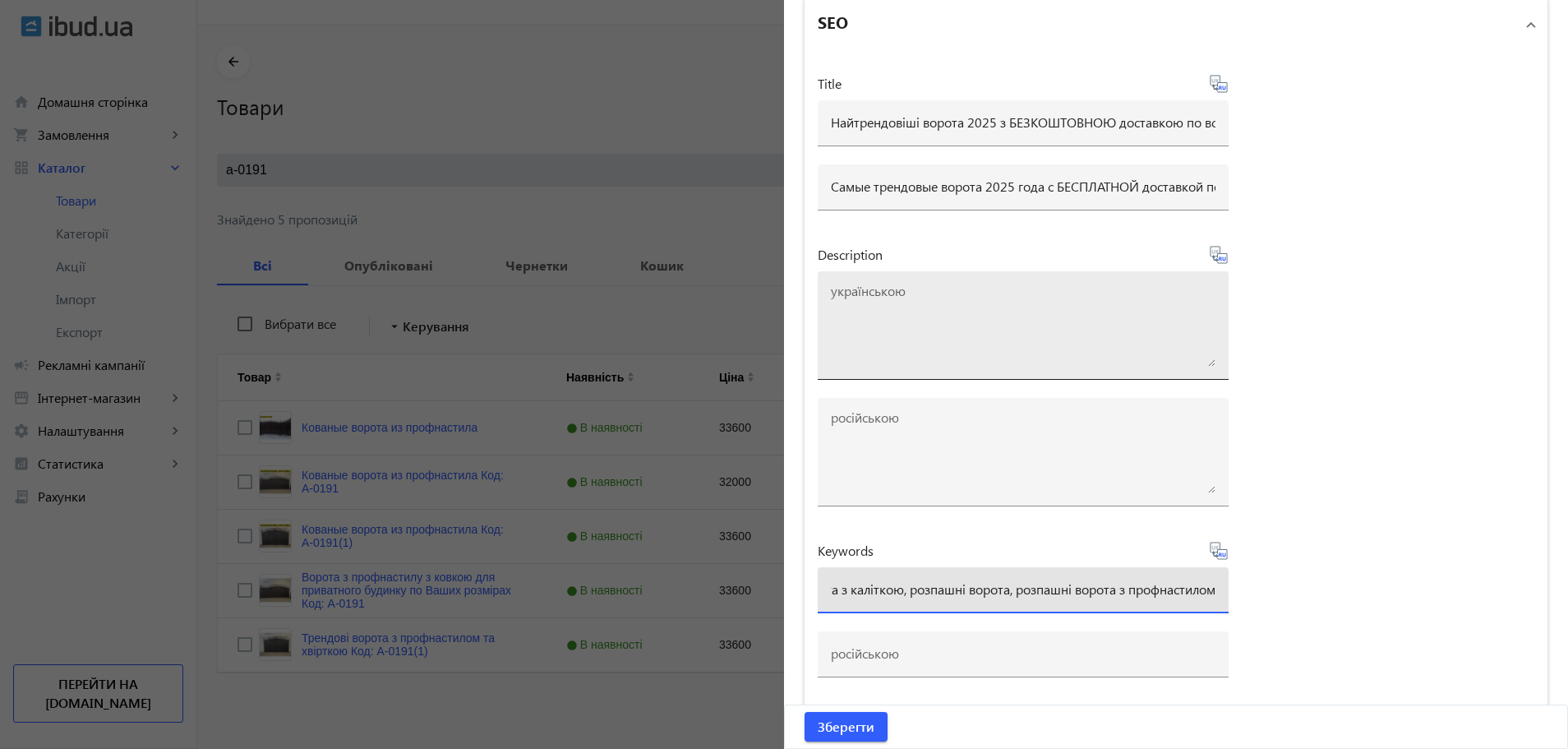
scroll to position [0, 1100]
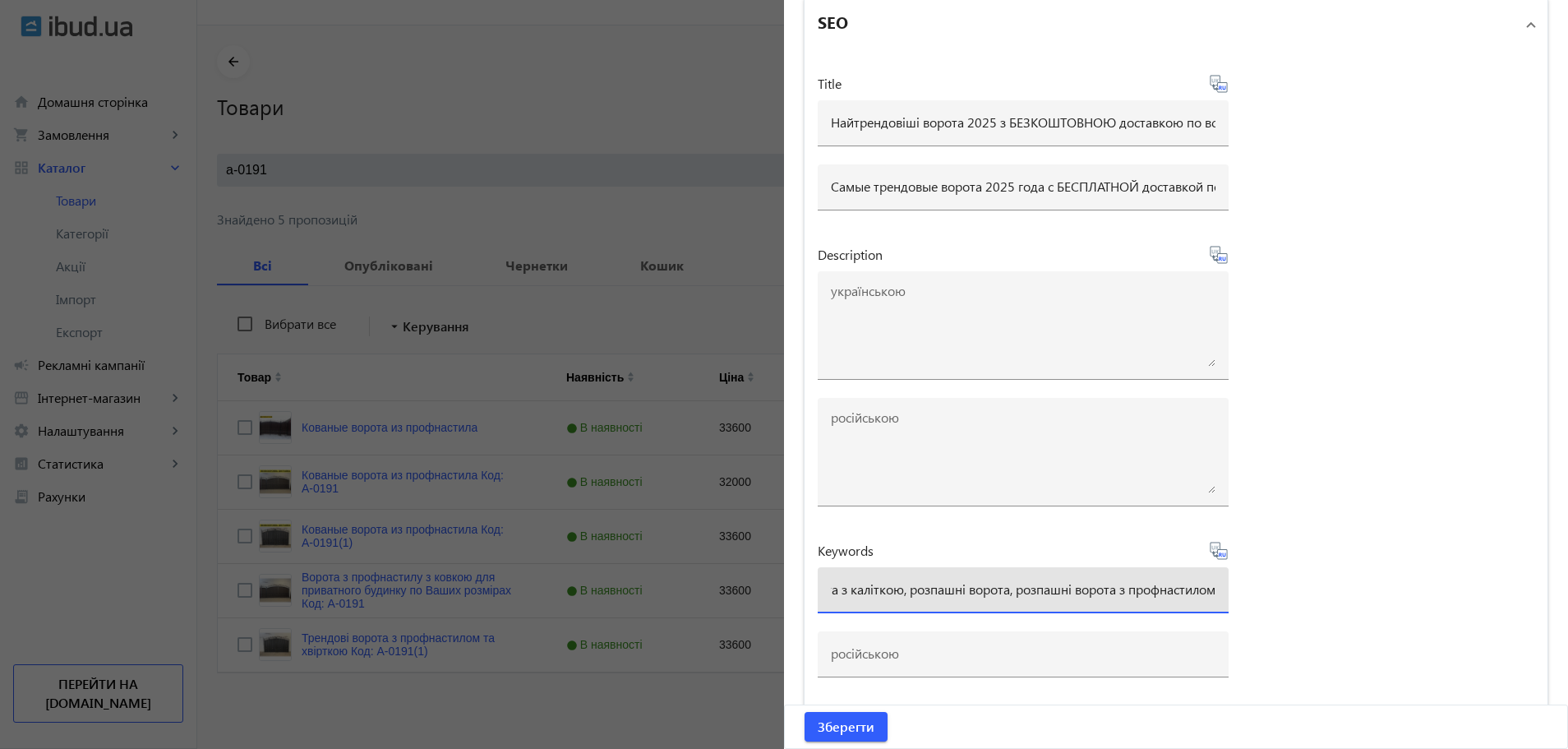
click at [1056, 593] on input "купити ворота, ворота, ворота з профнастилом, ковані ворота, ворота ковані з пр…" at bounding box center [1023, 589] width 385 height 17
type input "купити ворота, ворота, ворота з профнастилом, ковані ворота, ворота ковані з пр…"
click at [1223, 556] on icon at bounding box center [1224, 554] width 3 height 4
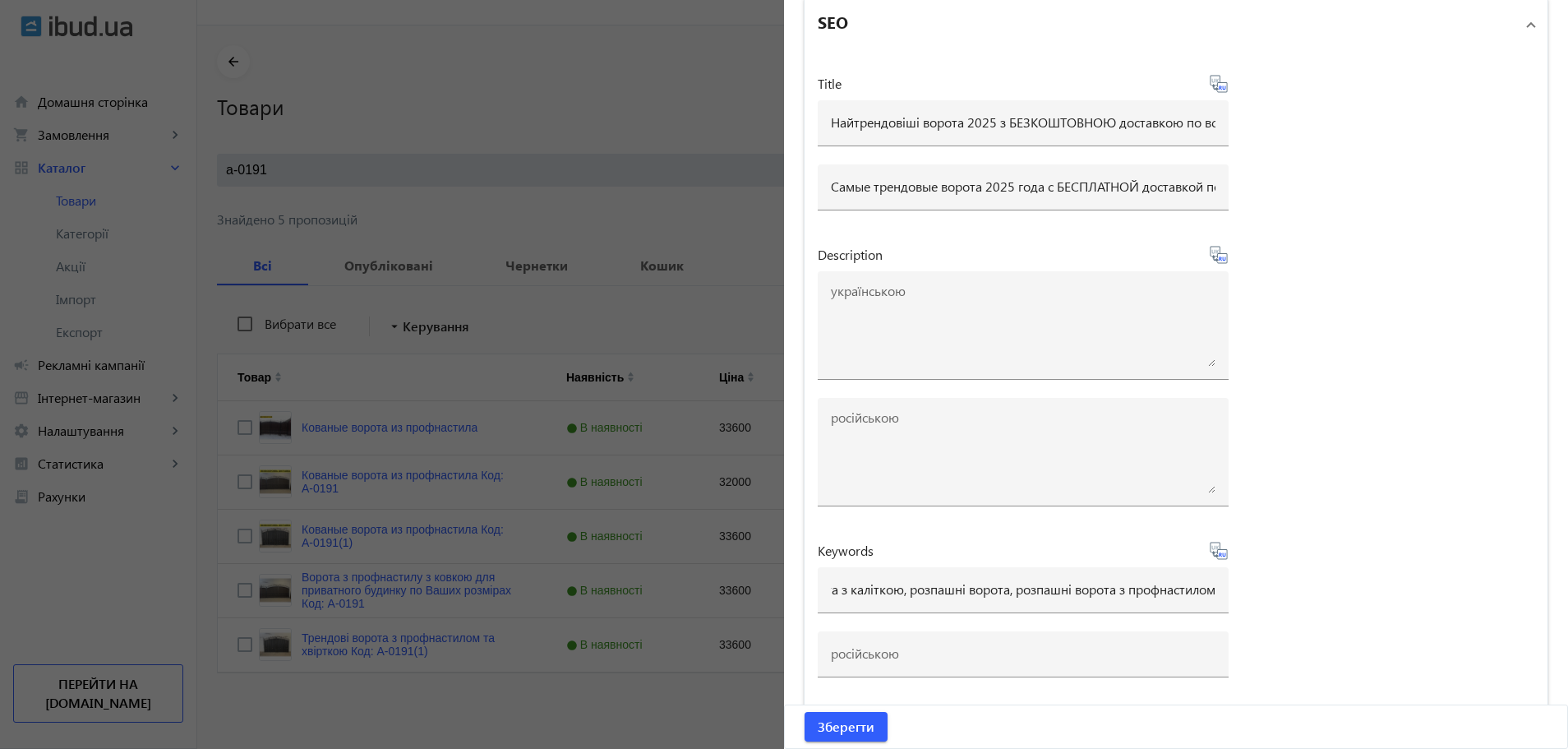
scroll to position [0, 0]
type input "купить ворота, ворота, ворота с профнастилом, кованые ворота, ворота кованые с …"
click at [853, 723] on span "Зберегти" at bounding box center [845, 727] width 57 height 18
